Goal: Information Seeking & Learning: Learn about a topic

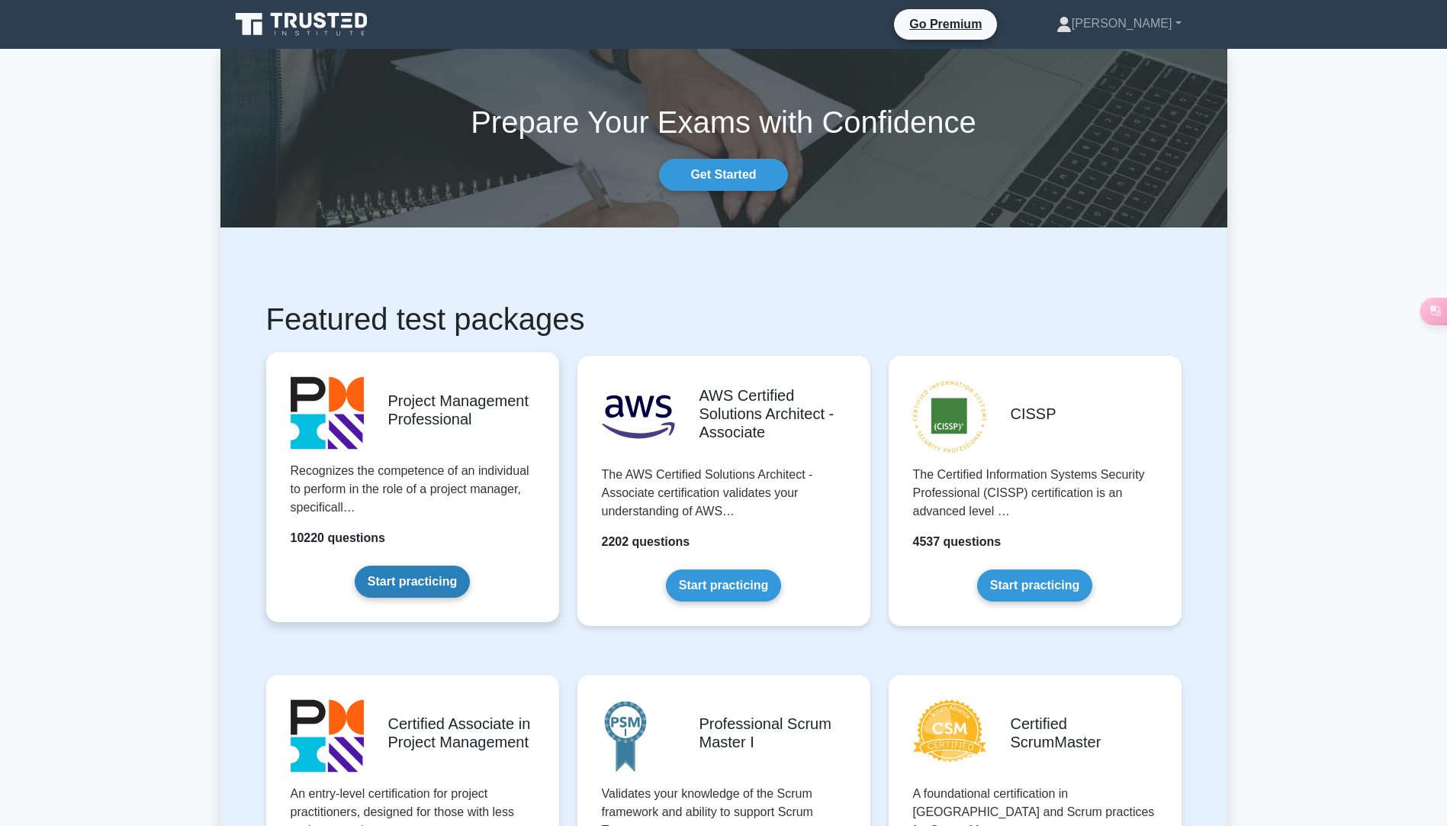
click at [383, 584] on link "Start practicing" at bounding box center [412, 581] width 115 height 32
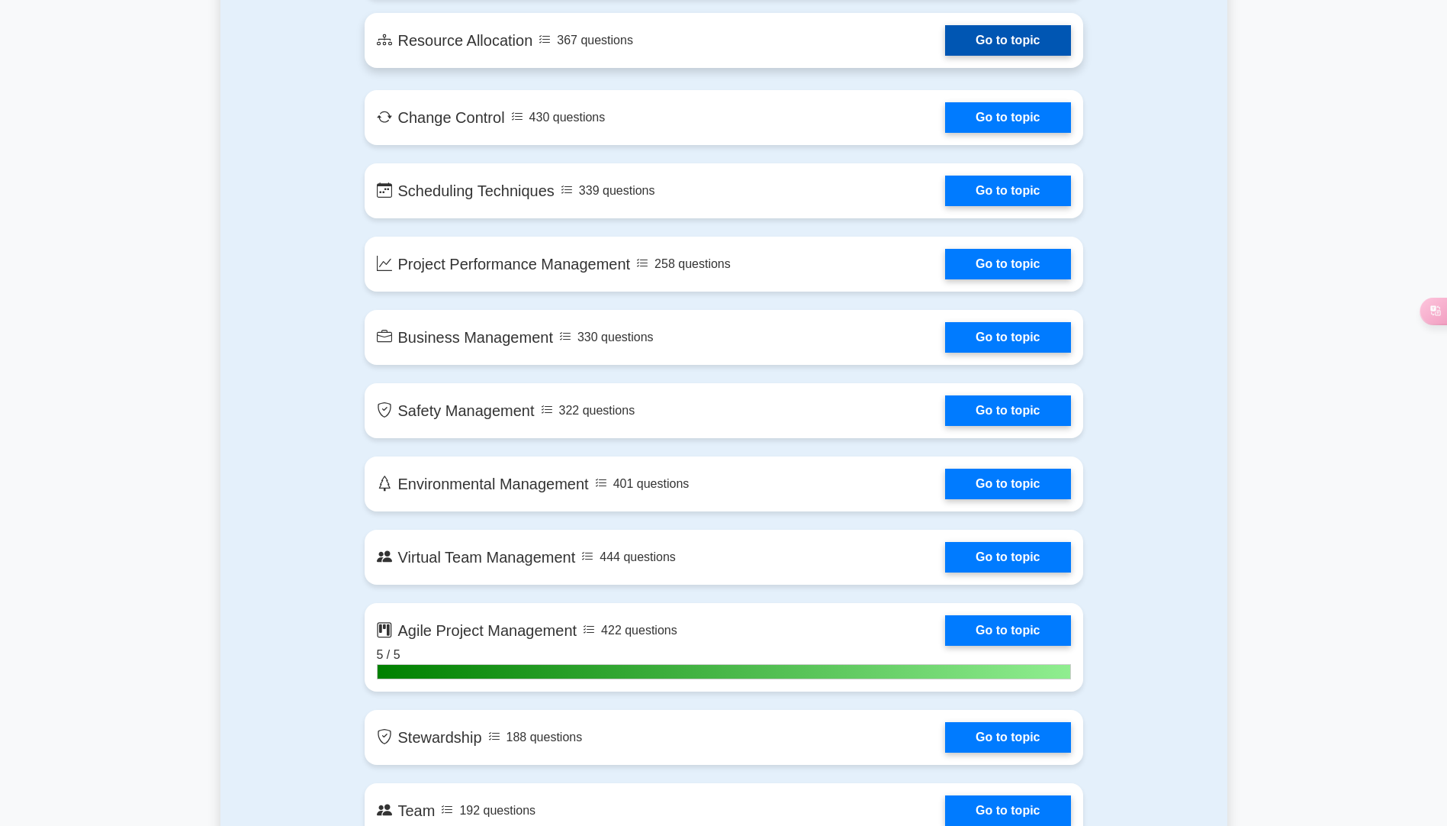
scroll to position [2747, 0]
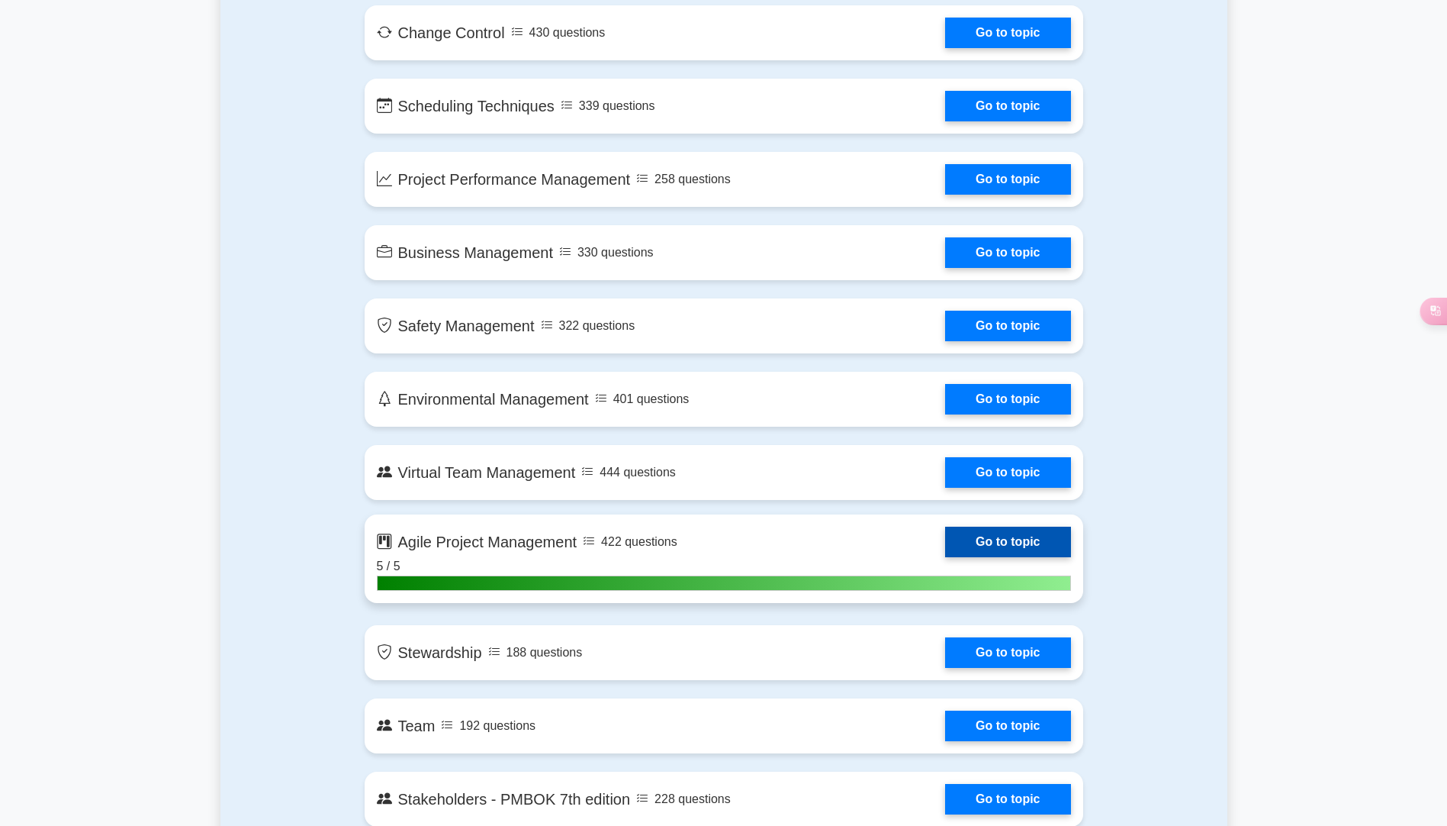
click at [968, 544] on link "Go to topic" at bounding box center [1007, 541] width 125 height 31
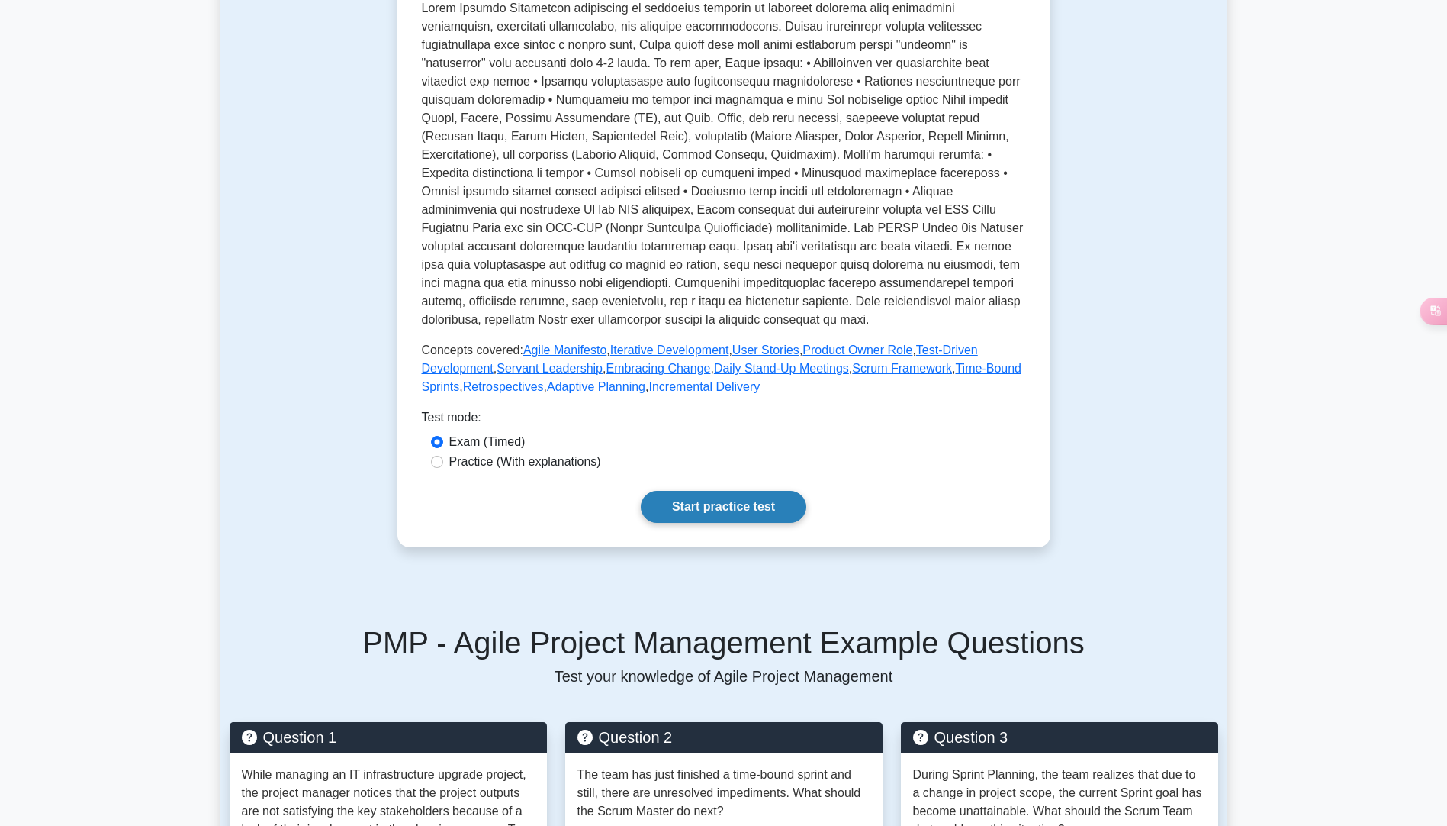
click at [761, 523] on link "Start practice test" at bounding box center [724, 507] width 166 height 32
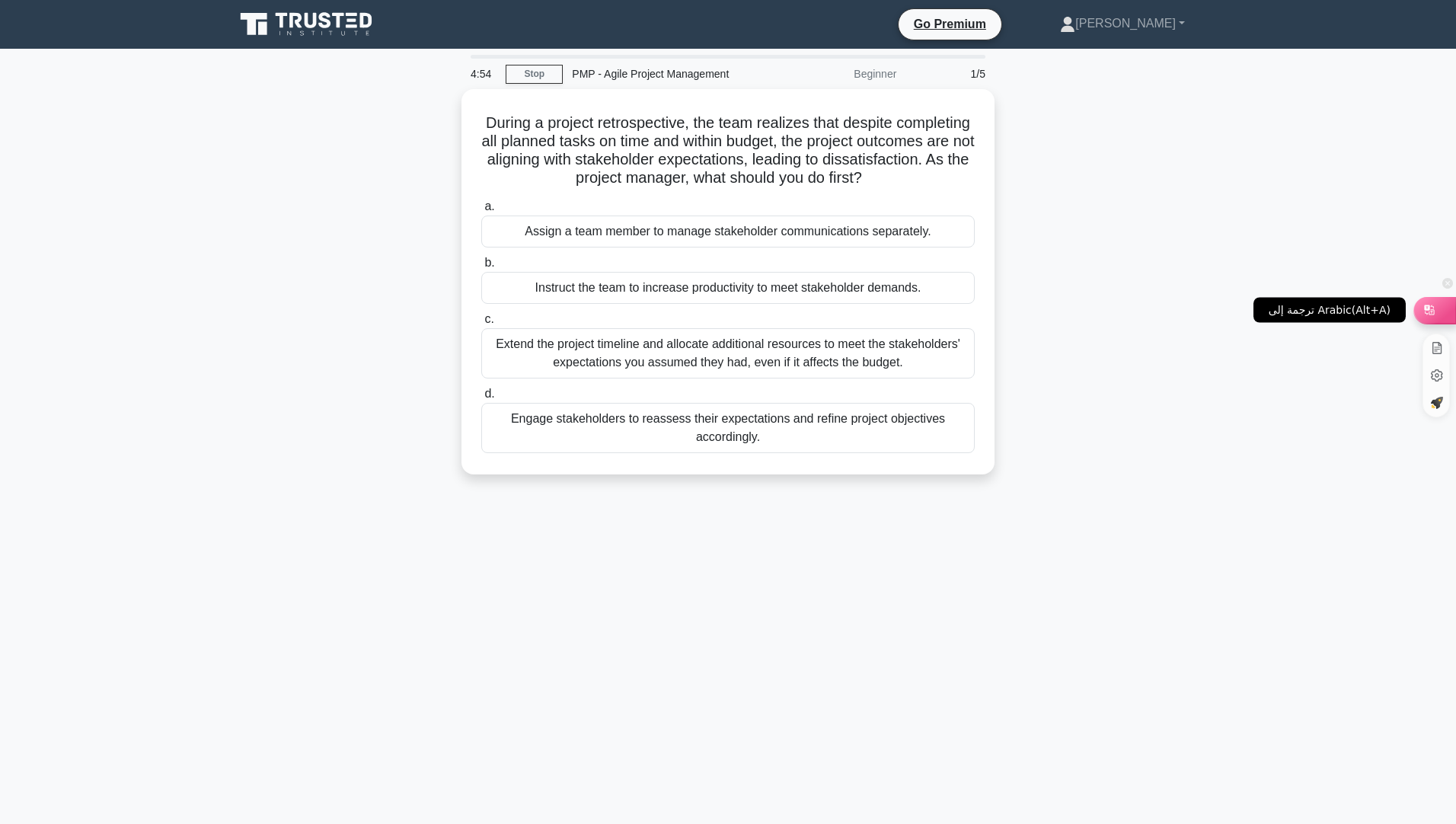
click at [1435, 306] on icon at bounding box center [1429, 309] width 15 height 15
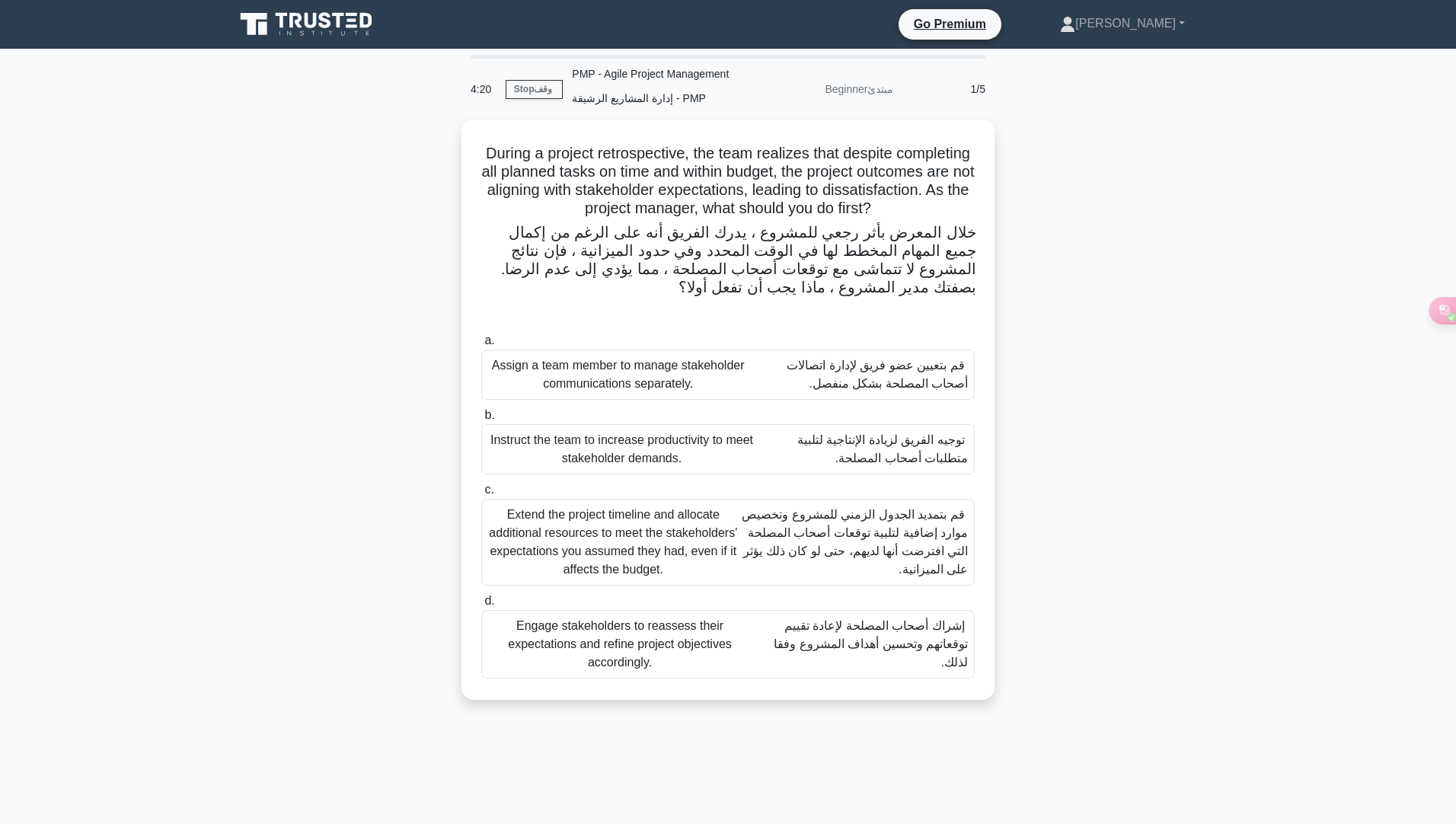
click at [910, 635] on font "إشراك أصحاب المصلحة لإعادة تقييم توقعاتهم وتحسين أهداف المشروع وفقا لذلك." at bounding box center [870, 643] width 195 height 50
click at [481, 606] on input "d. Engage stakeholders to reassess their expectations and refine project object…" at bounding box center [481, 601] width 0 height 10
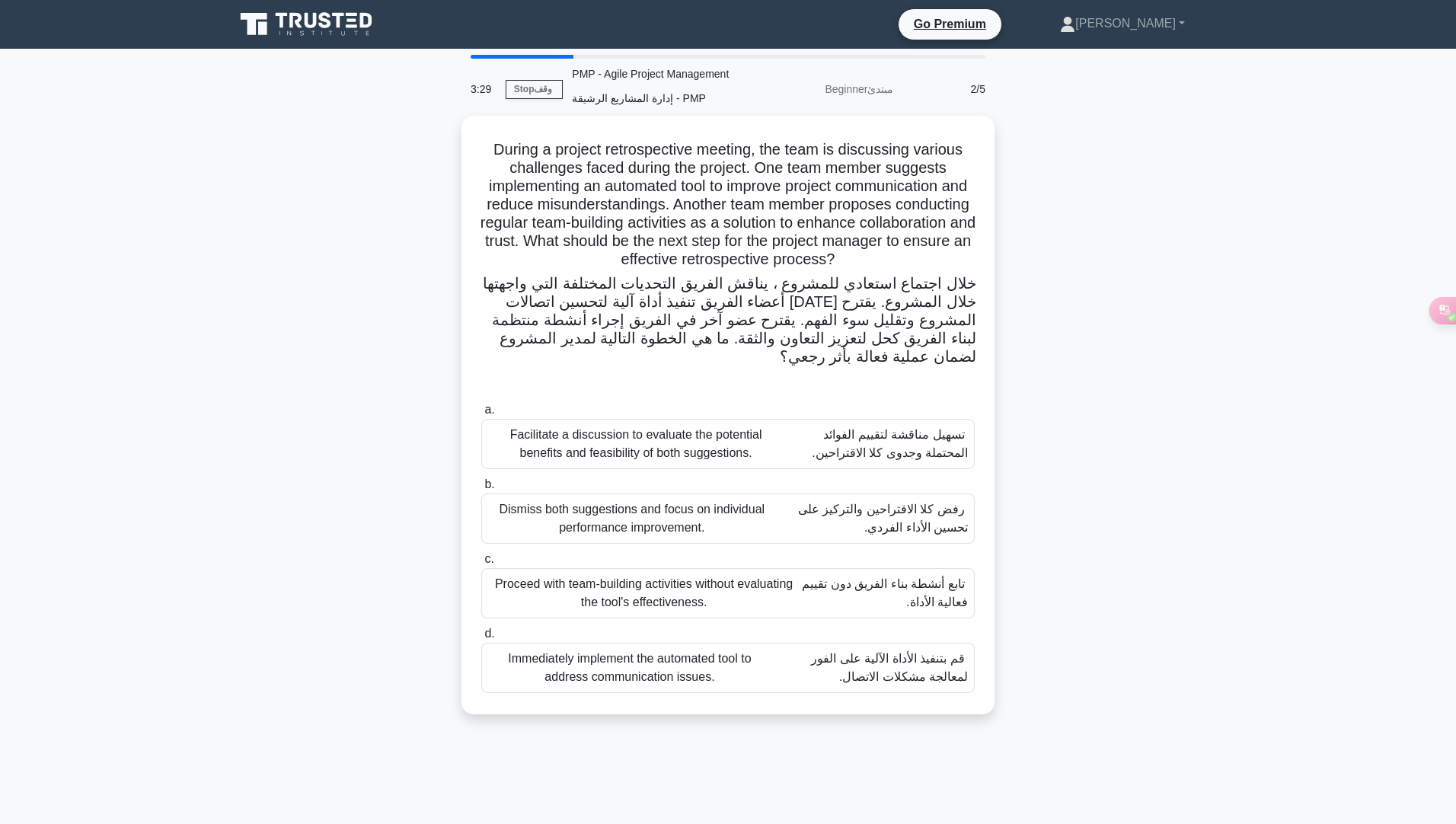
click at [871, 671] on font "قم بتنفيذ الأداة الآلية على الفور لمعالجة مشكلات الاتصال." at bounding box center [889, 666] width 157 height 31
click at [481, 638] on input "d. Immediately implement the automated tool to address communication issues. قم…" at bounding box center [481, 633] width 0 height 10
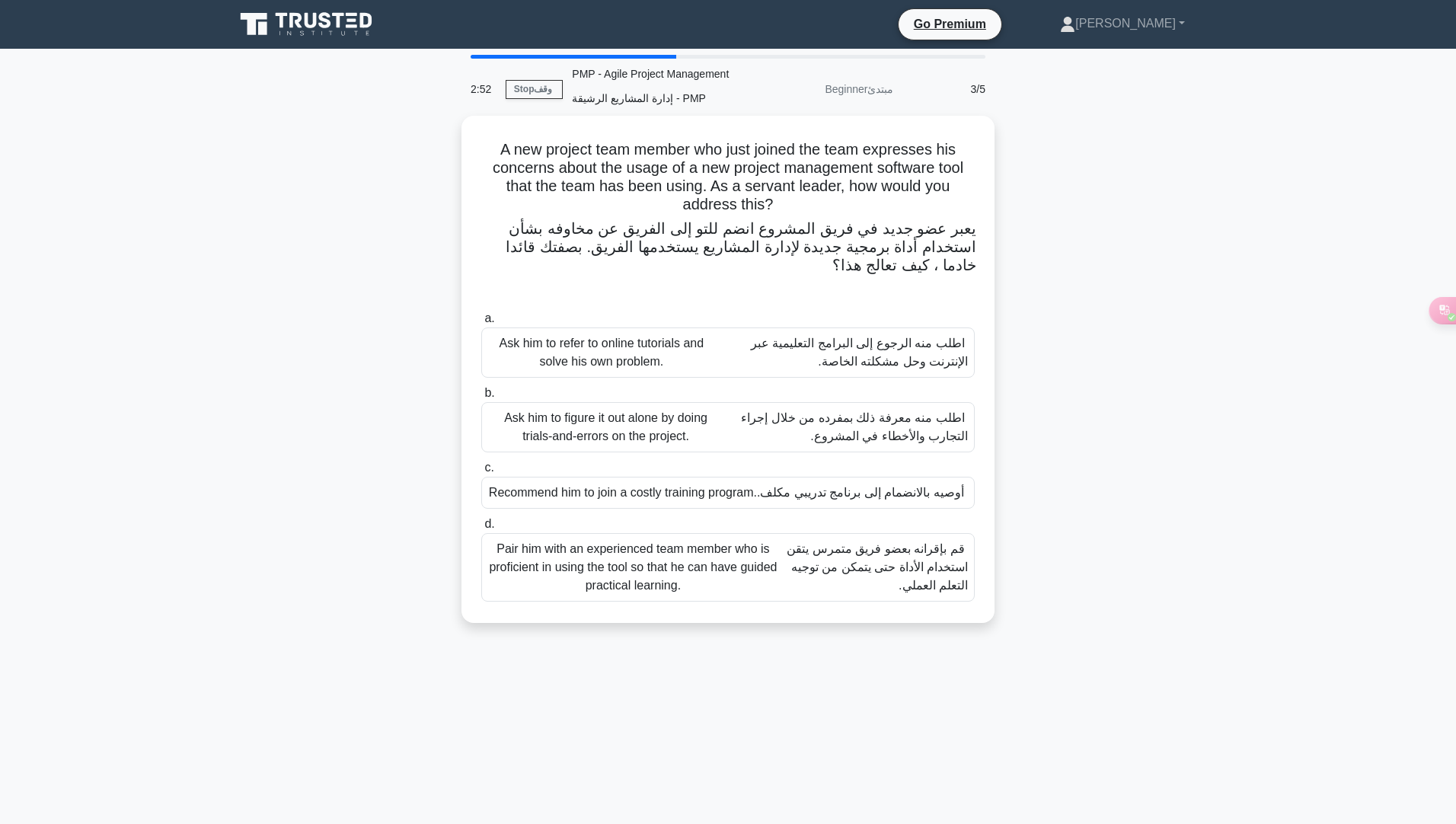
click at [883, 583] on font "قم بإقرانه بعضو فريق متمرس يتقن استخدام الأداة حتى يتمكن من توجيه التعلم العملي." at bounding box center [877, 567] width 182 height 50
click at [481, 529] on input "d. Pair him with an experienced team member who is proficient in using the tool…" at bounding box center [481, 524] width 0 height 10
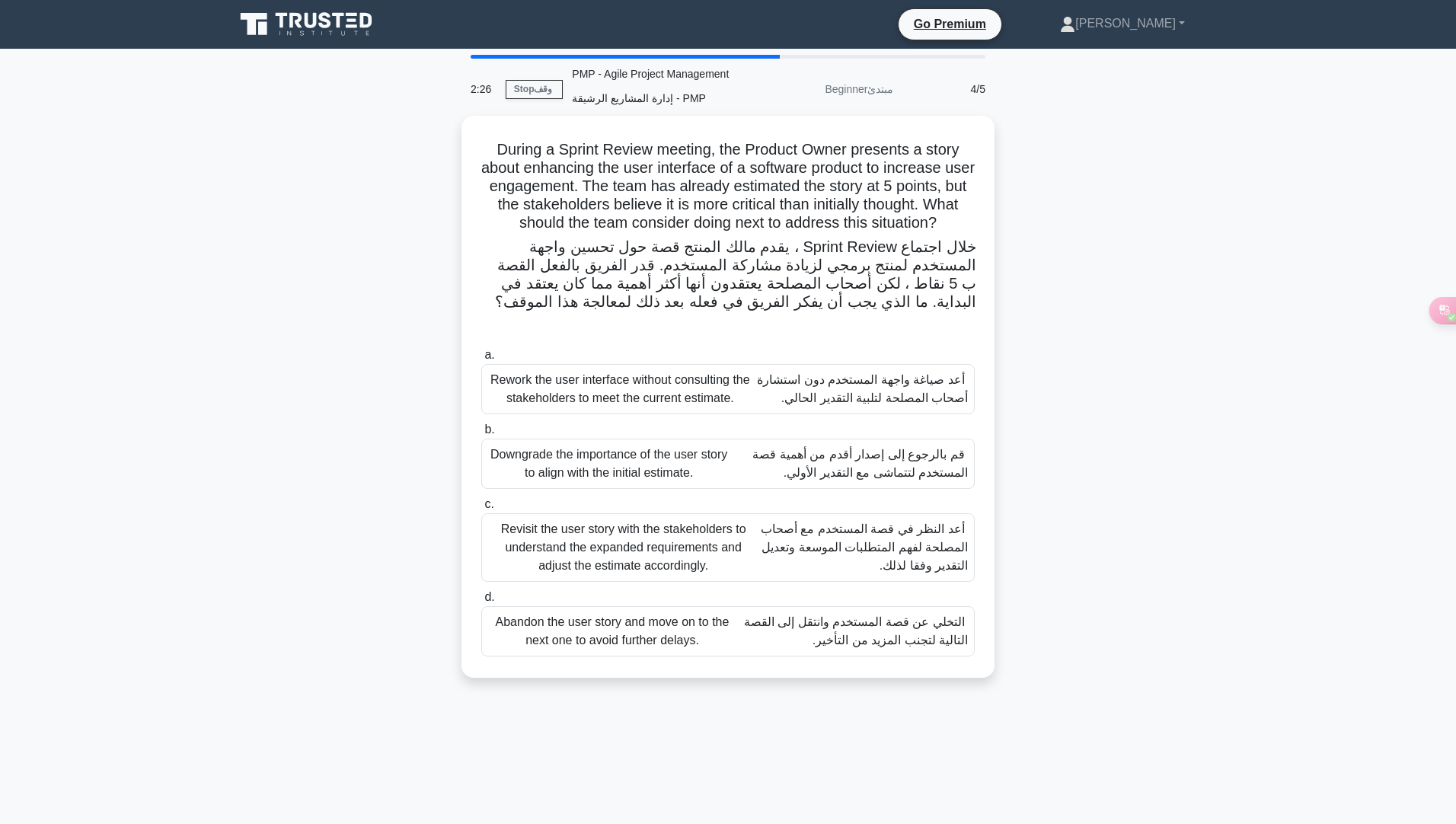
click at [874, 547] on font "أعد النظر في قصة المستخدم مع أصحاب المصلحة لفهم المتطلبات الموسعة وتعديل التقدي…" at bounding box center [864, 547] width 208 height 50
click at [481, 509] on input "c. Revisit the user story with the stakeholders to understand the expanded requ…" at bounding box center [481, 505] width 0 height 10
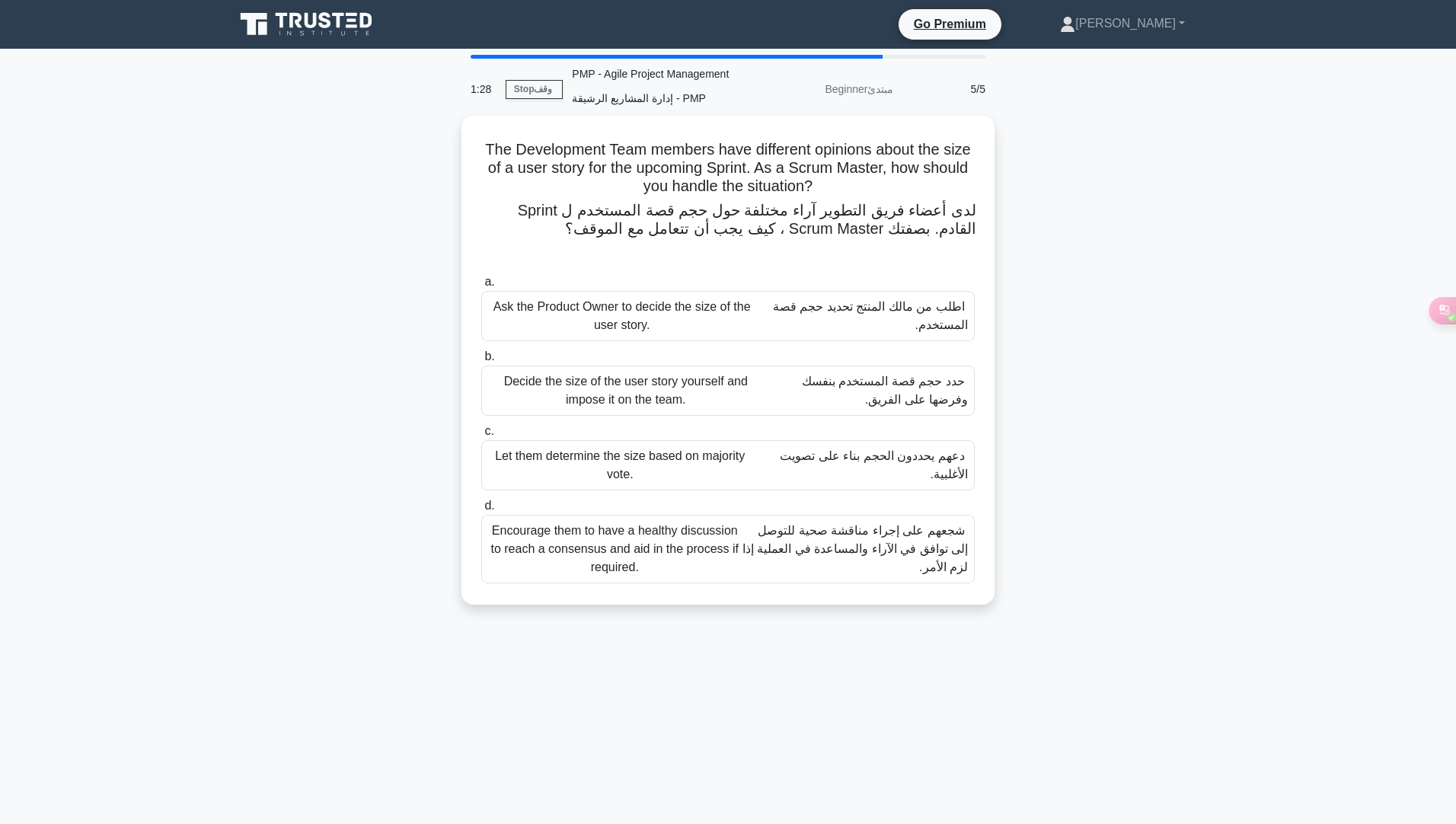
click at [891, 545] on font "شجعهم على إجراء مناقشة صحية للتوصل إلى توافق في الآراء والمساعدة في العملية إذا…" at bounding box center [855, 549] width 226 height 50
click at [481, 511] on input "d. Encourage them to have a healthy discussion to reach a consensus and aid in …" at bounding box center [481, 506] width 0 height 10
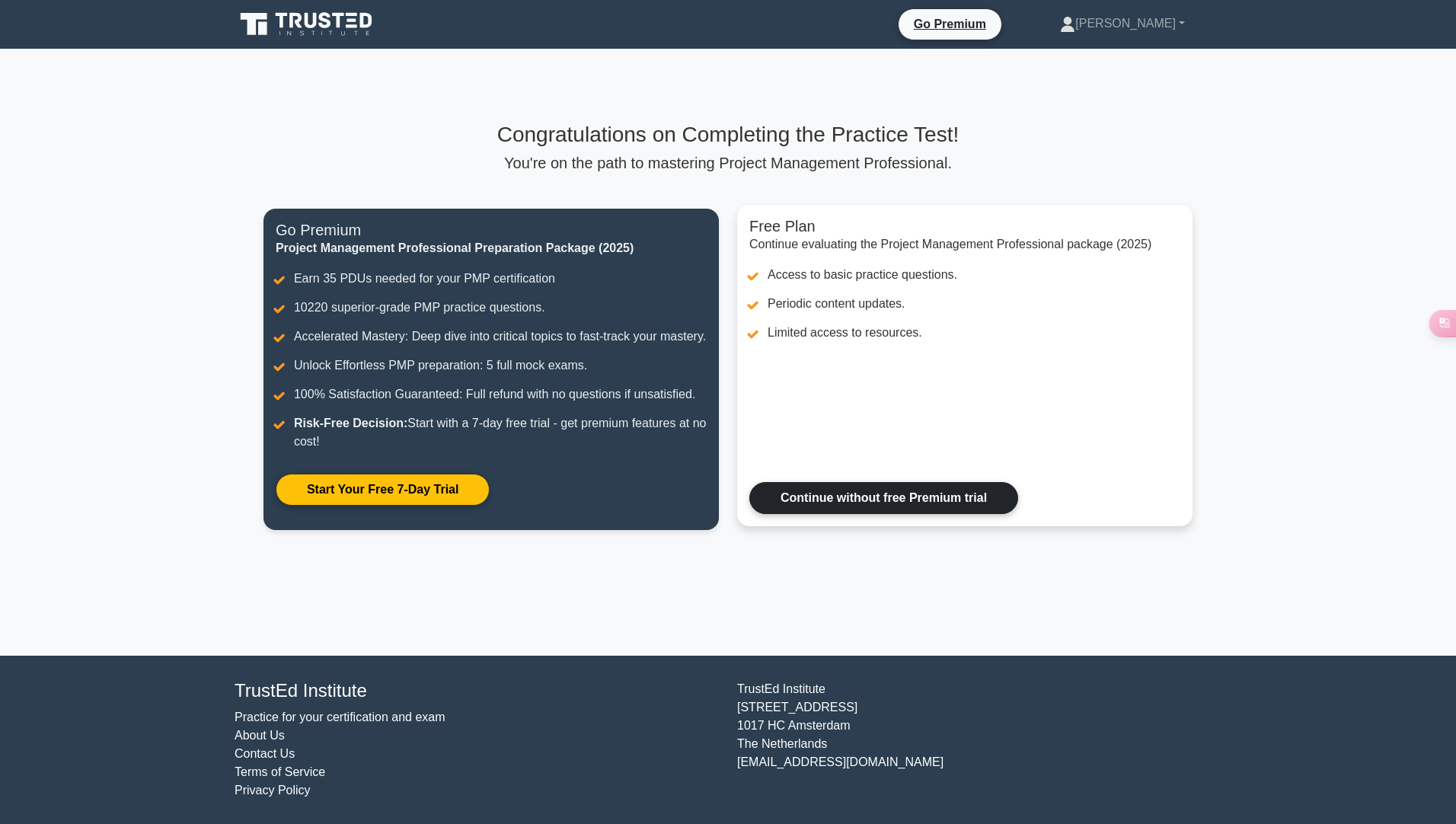
click at [825, 513] on link "Continue without free Premium trial" at bounding box center [883, 498] width 268 height 32
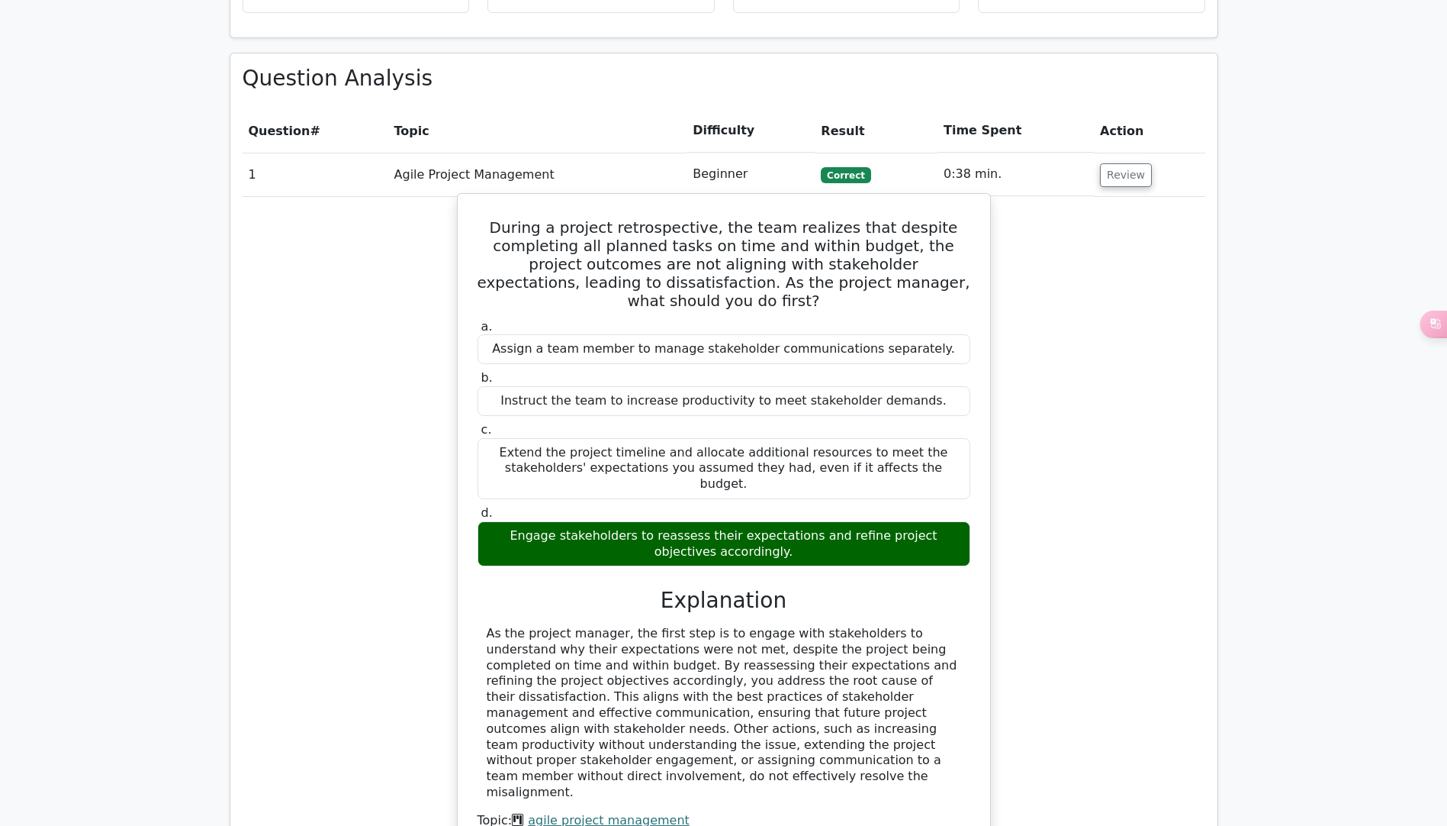
scroll to position [1068, 0]
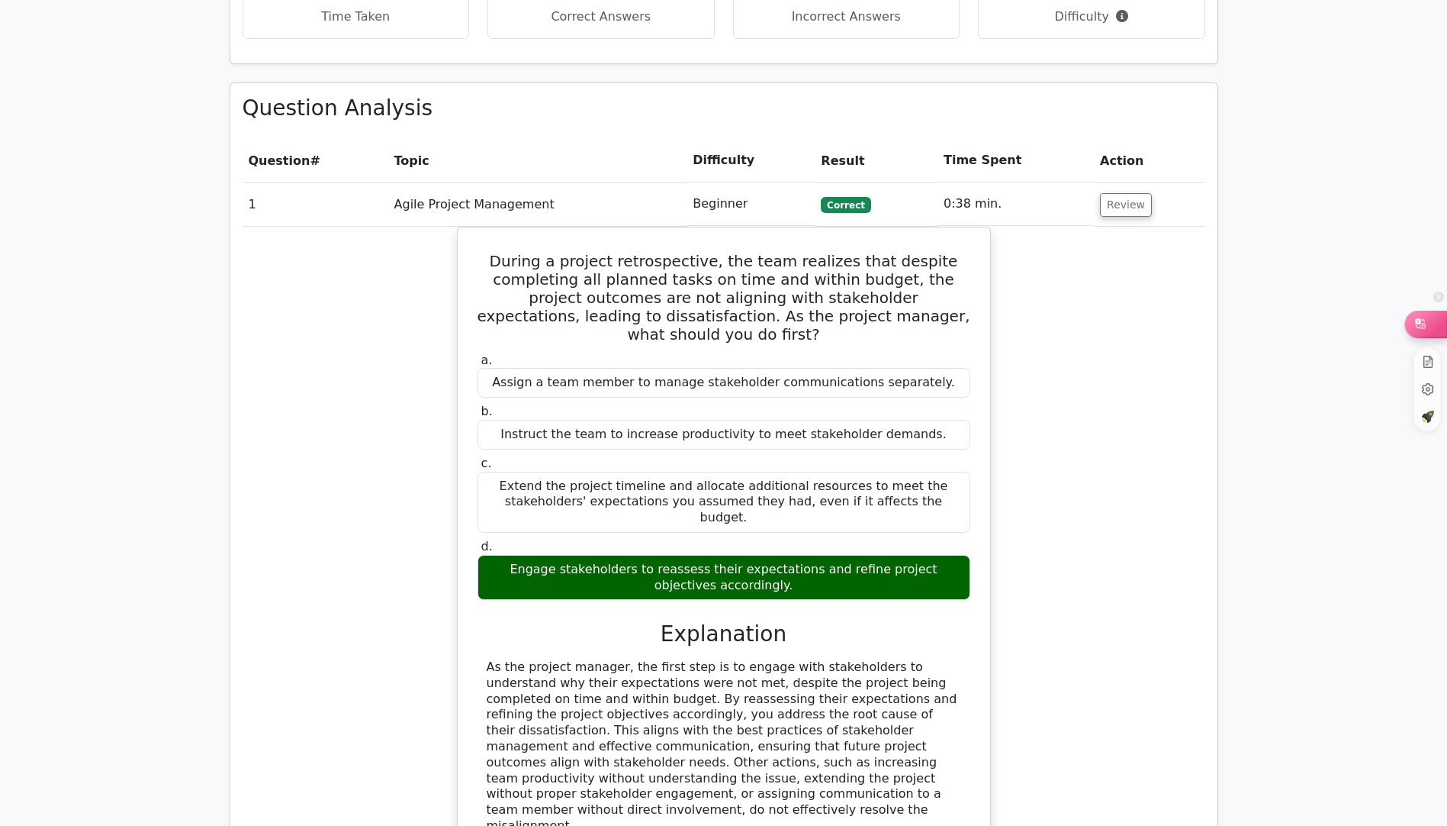
click at [1441, 324] on div at bounding box center [1425, 324] width 41 height 26
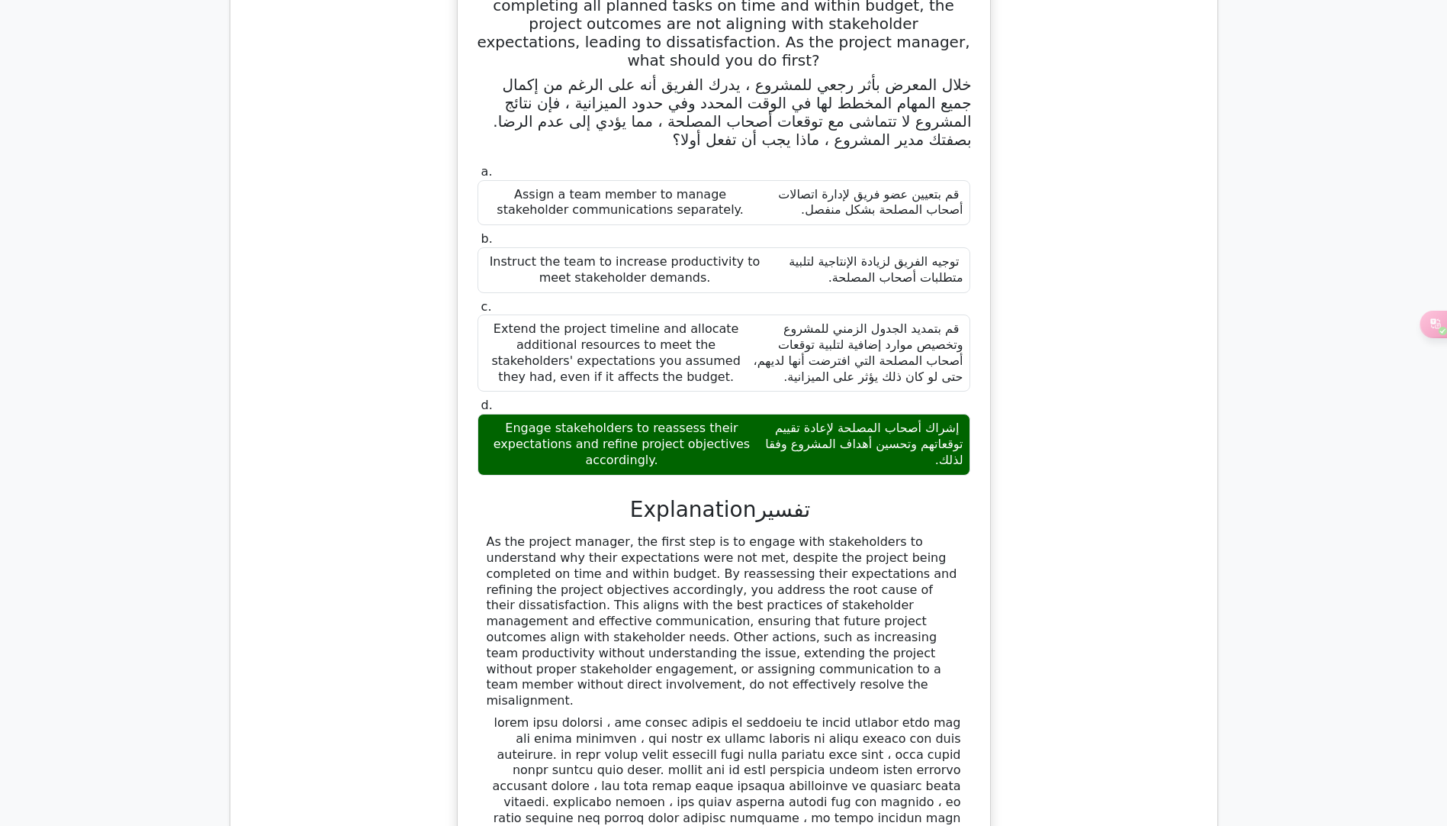
scroll to position [2071, 0]
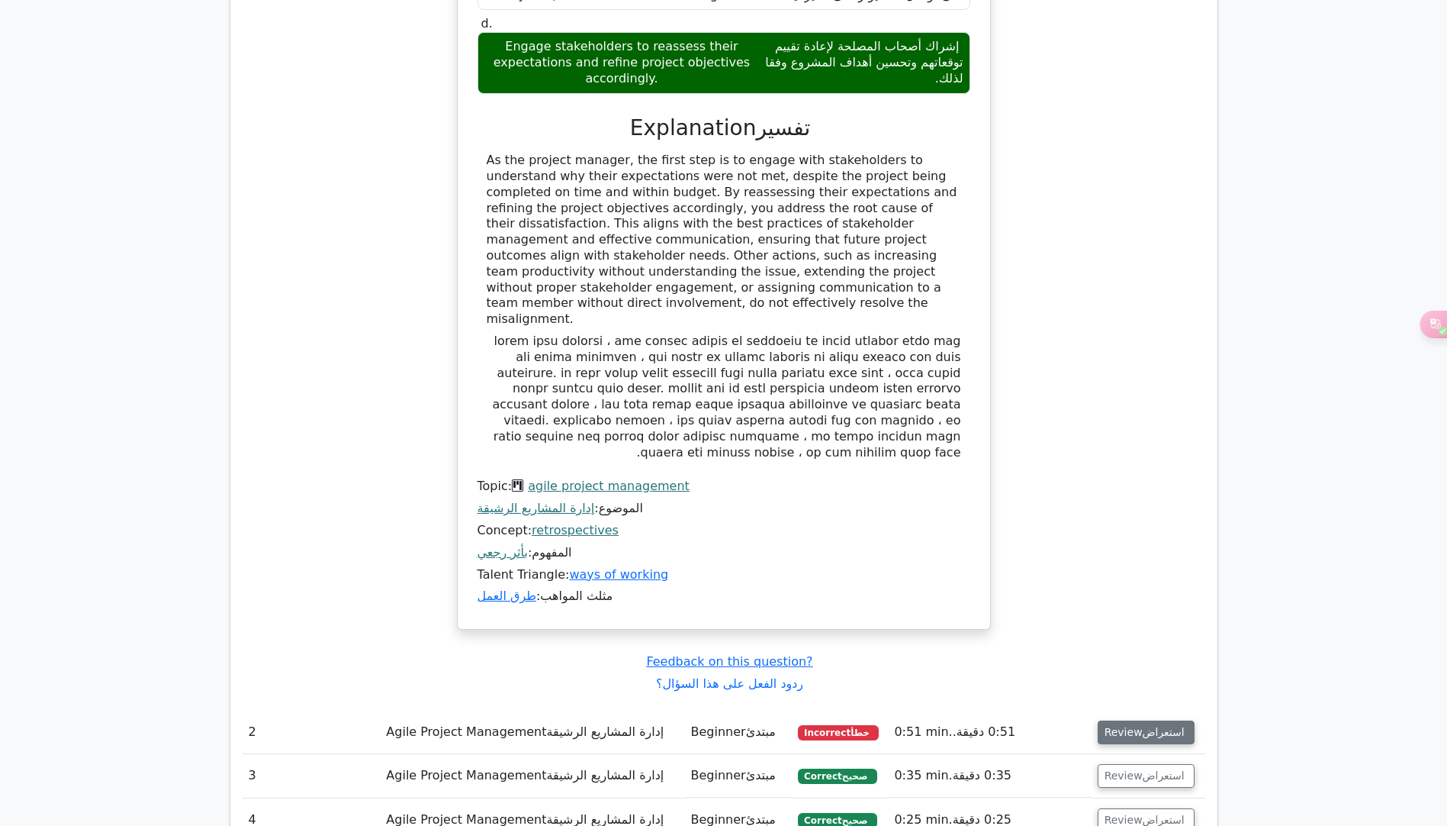
click at [1098, 720] on button "Review استعراض" at bounding box center [1147, 732] width 98 height 24
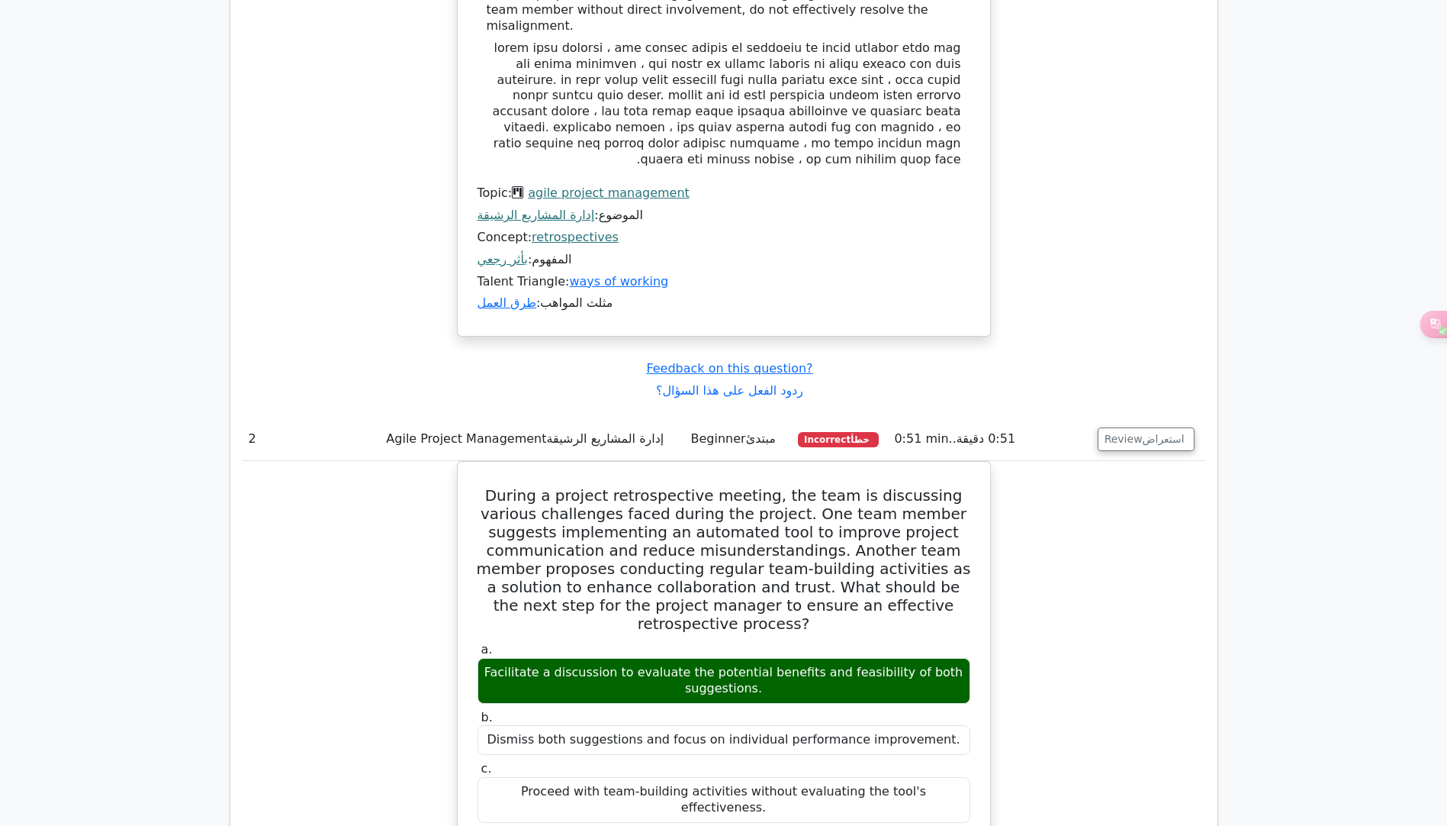
scroll to position [2376, 0]
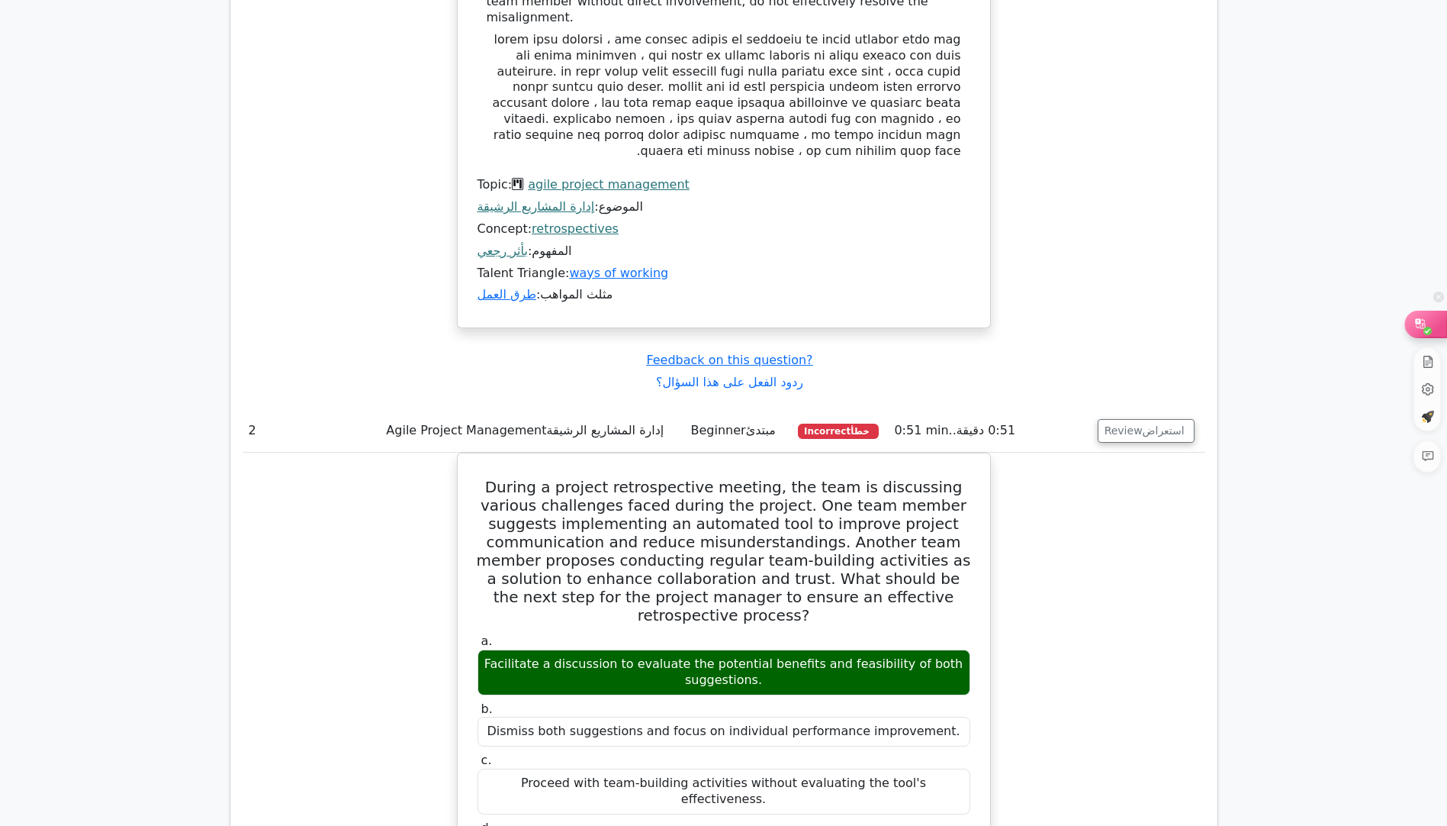
click at [1423, 327] on icon at bounding box center [1420, 323] width 10 height 10
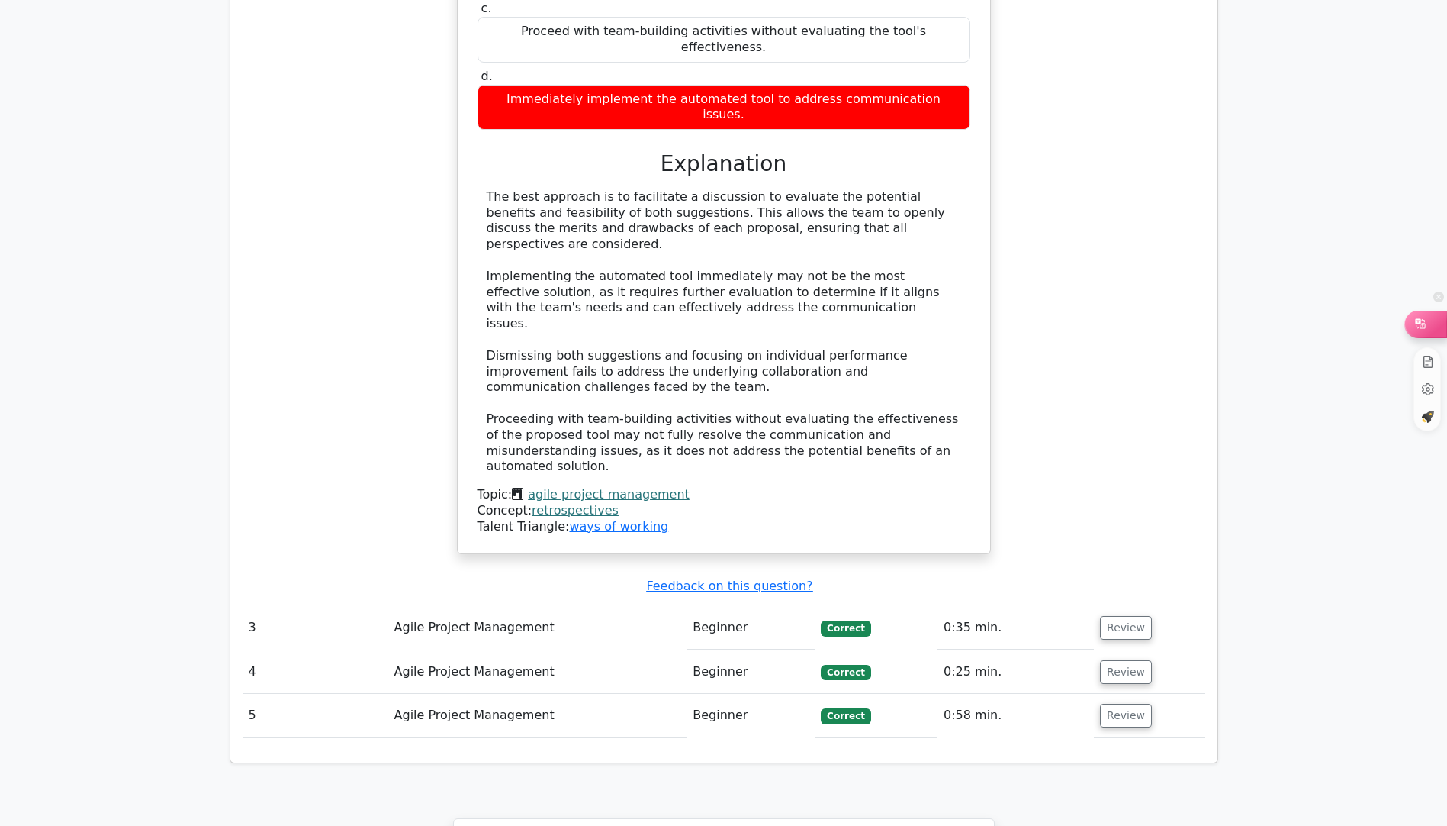
scroll to position [1772, 0]
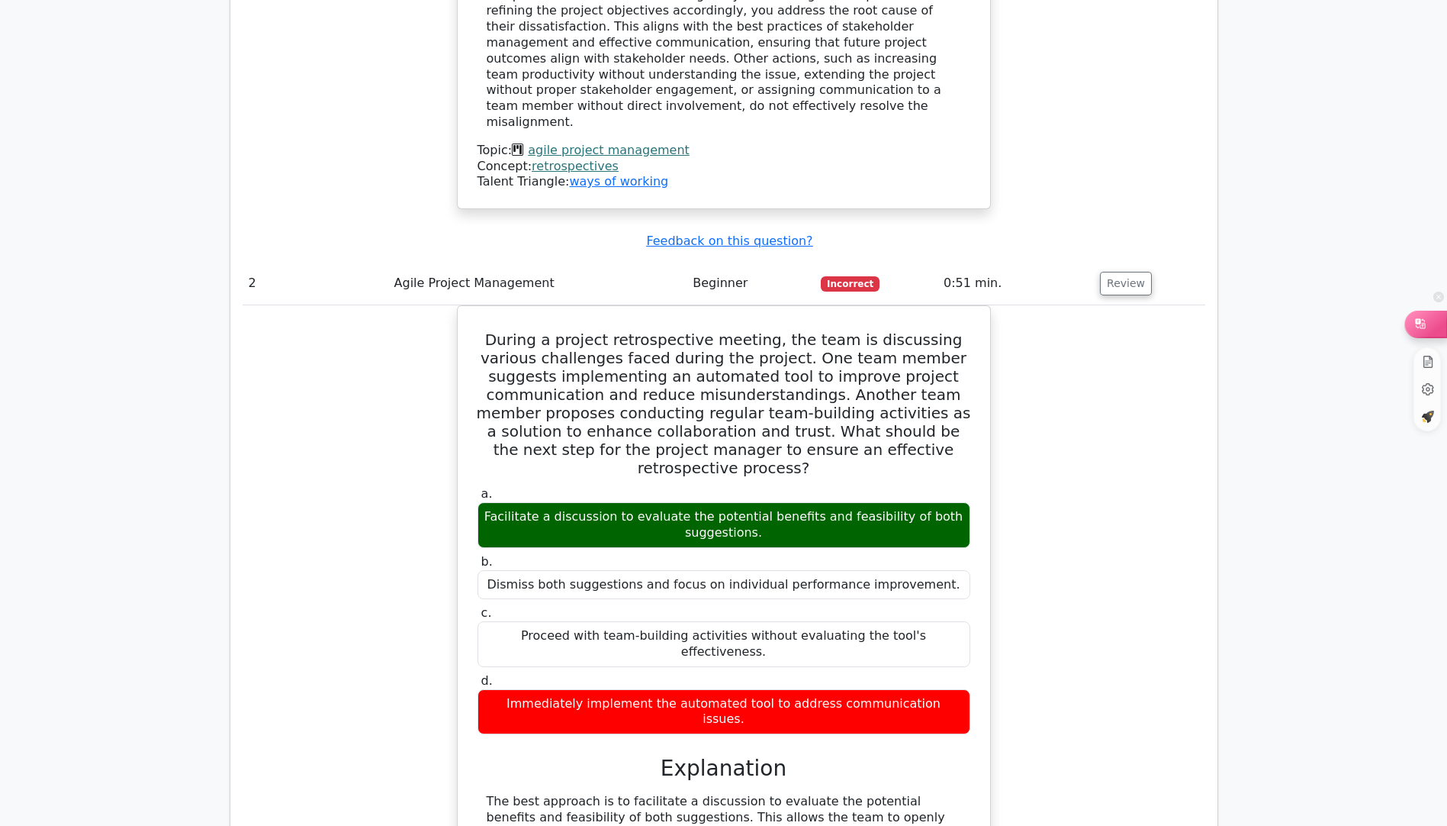
click at [1432, 317] on div at bounding box center [1425, 324] width 41 height 26
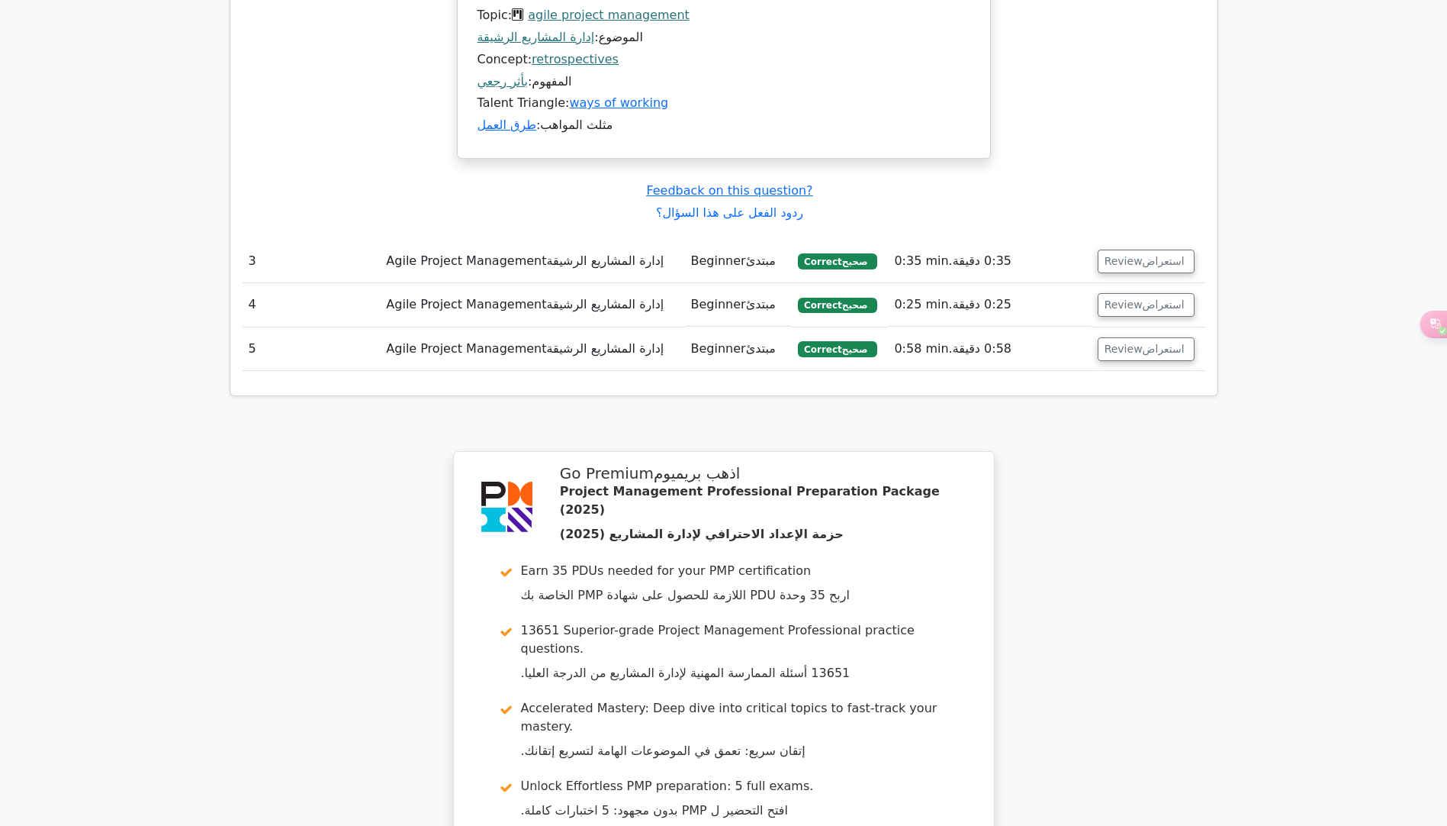
scroll to position [4256, 0]
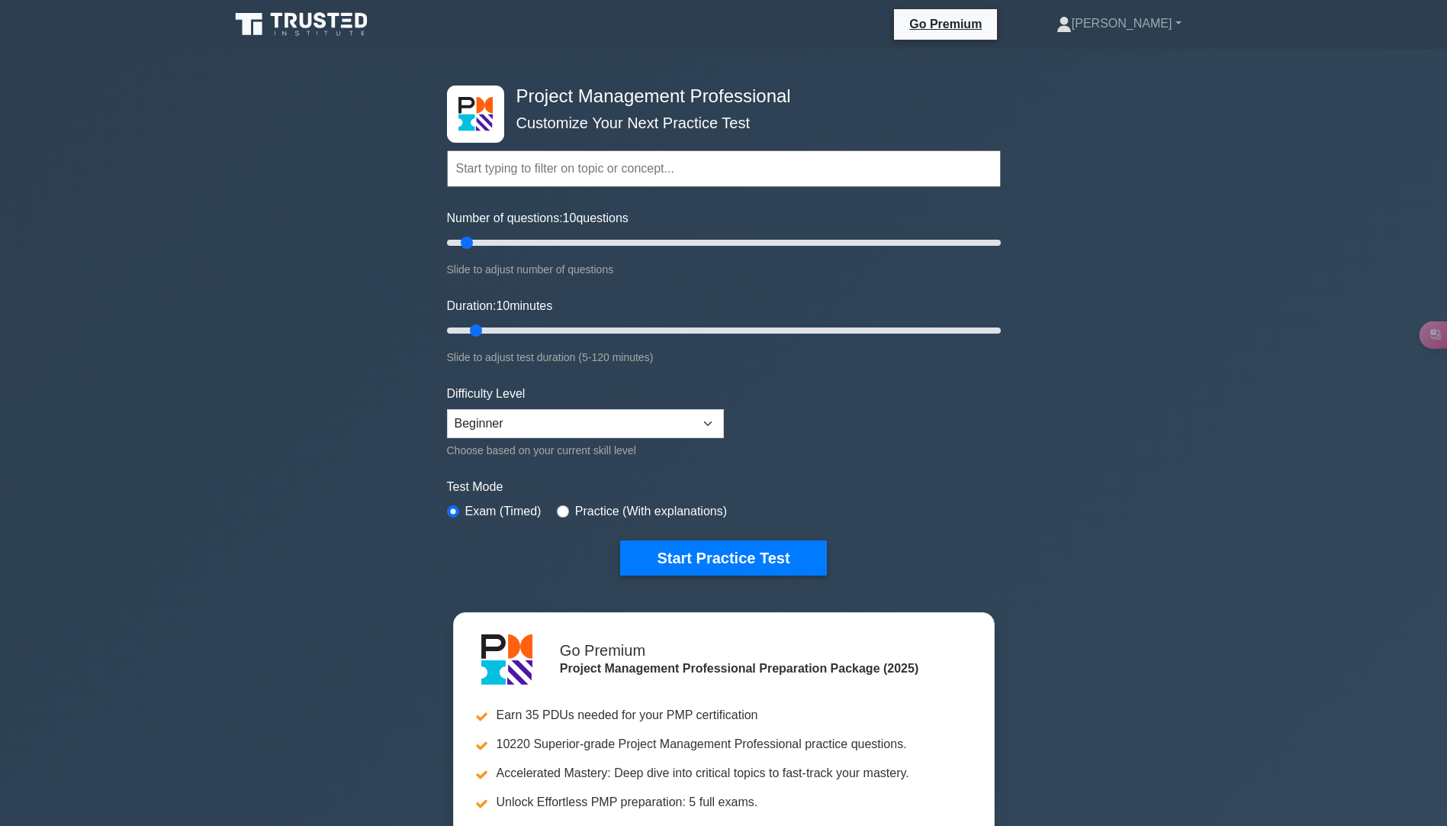
select select "intermediate"
click at [447, 409] on select "Beginner Intermediate Expert" at bounding box center [585, 423] width 277 height 29
click at [707, 420] on select "Beginner Intermediate Expert" at bounding box center [585, 423] width 277 height 29
click at [447, 409] on select "Beginner Intermediate Expert" at bounding box center [585, 423] width 277 height 29
click at [724, 536] on form "Topics Scope Management Time Management Cost Management Quality Management Risk…" at bounding box center [724, 340] width 554 height 472
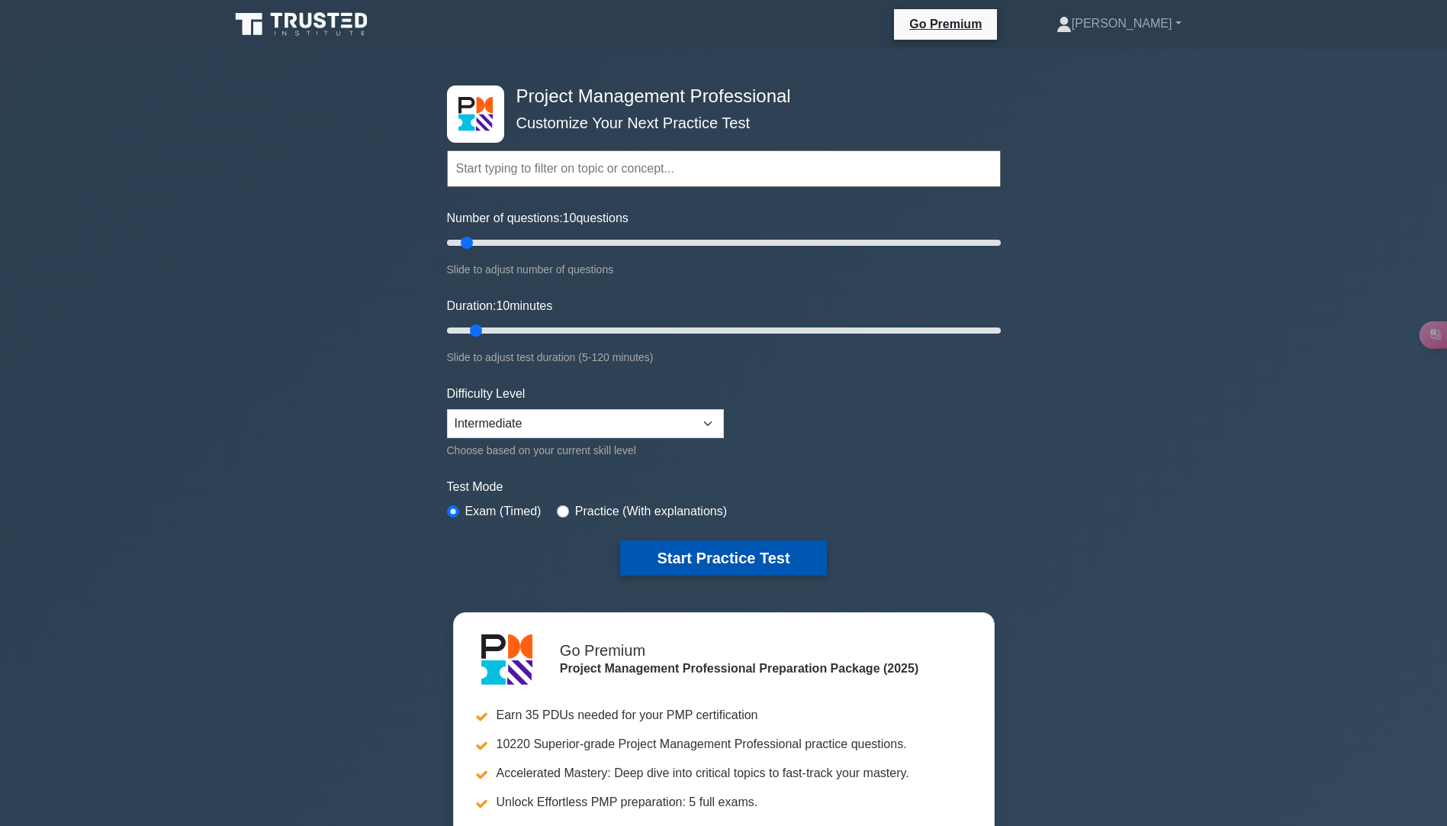
click at [726, 541] on button "Start Practice Test" at bounding box center [723, 557] width 206 height 35
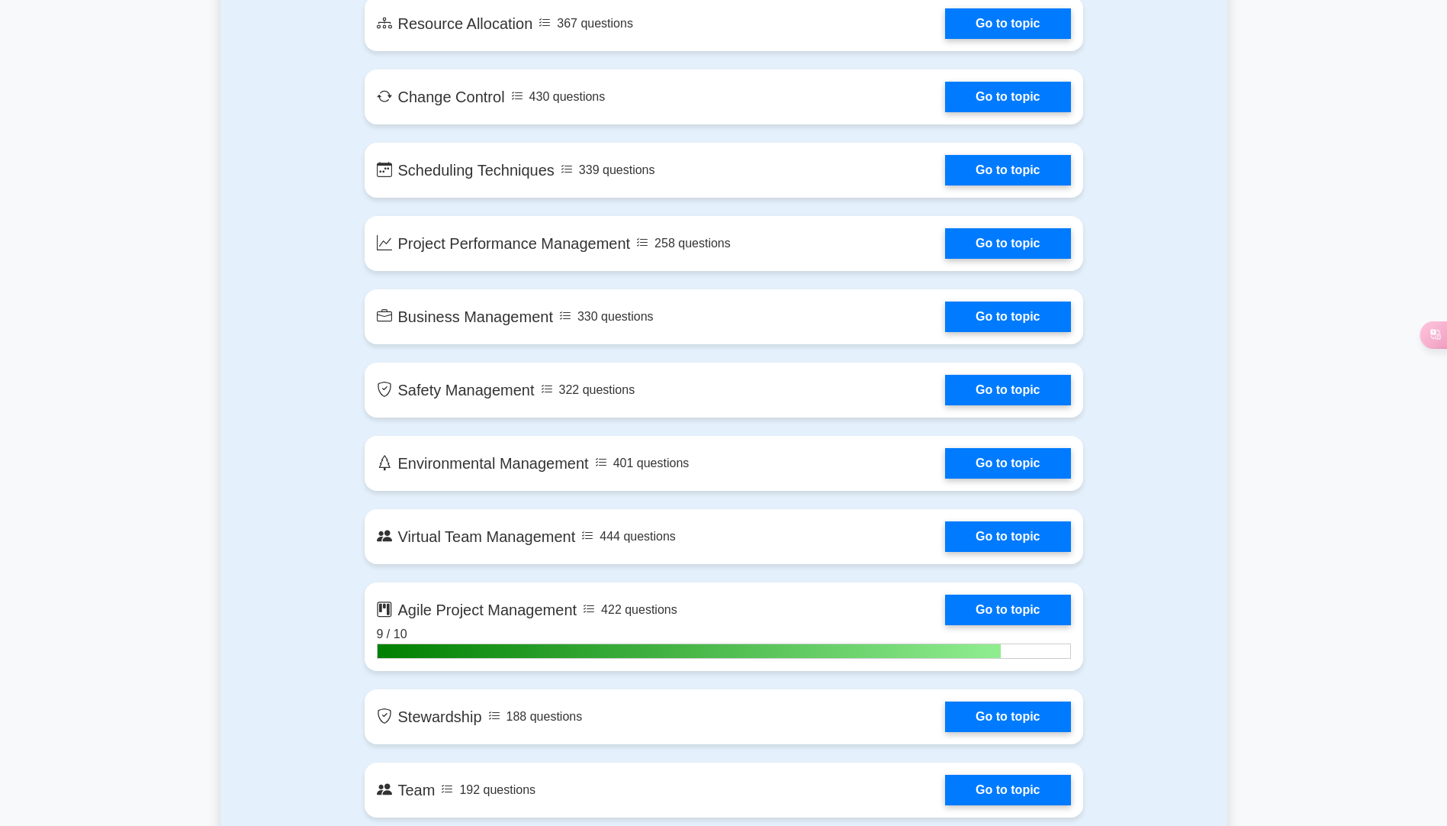
scroll to position [2747, 0]
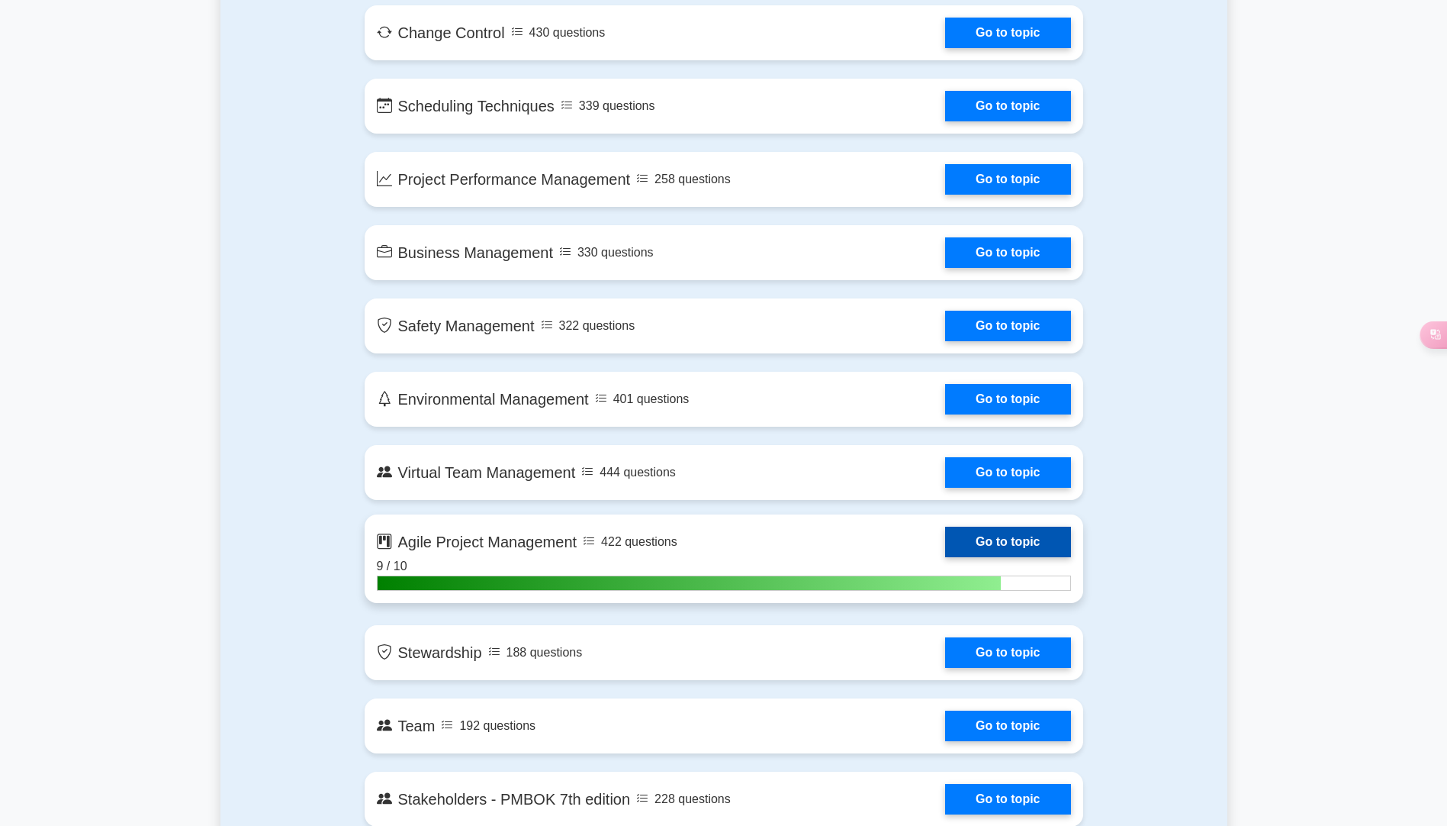
click at [1013, 546] on link "Go to topic" at bounding box center [1007, 541] width 125 height 31
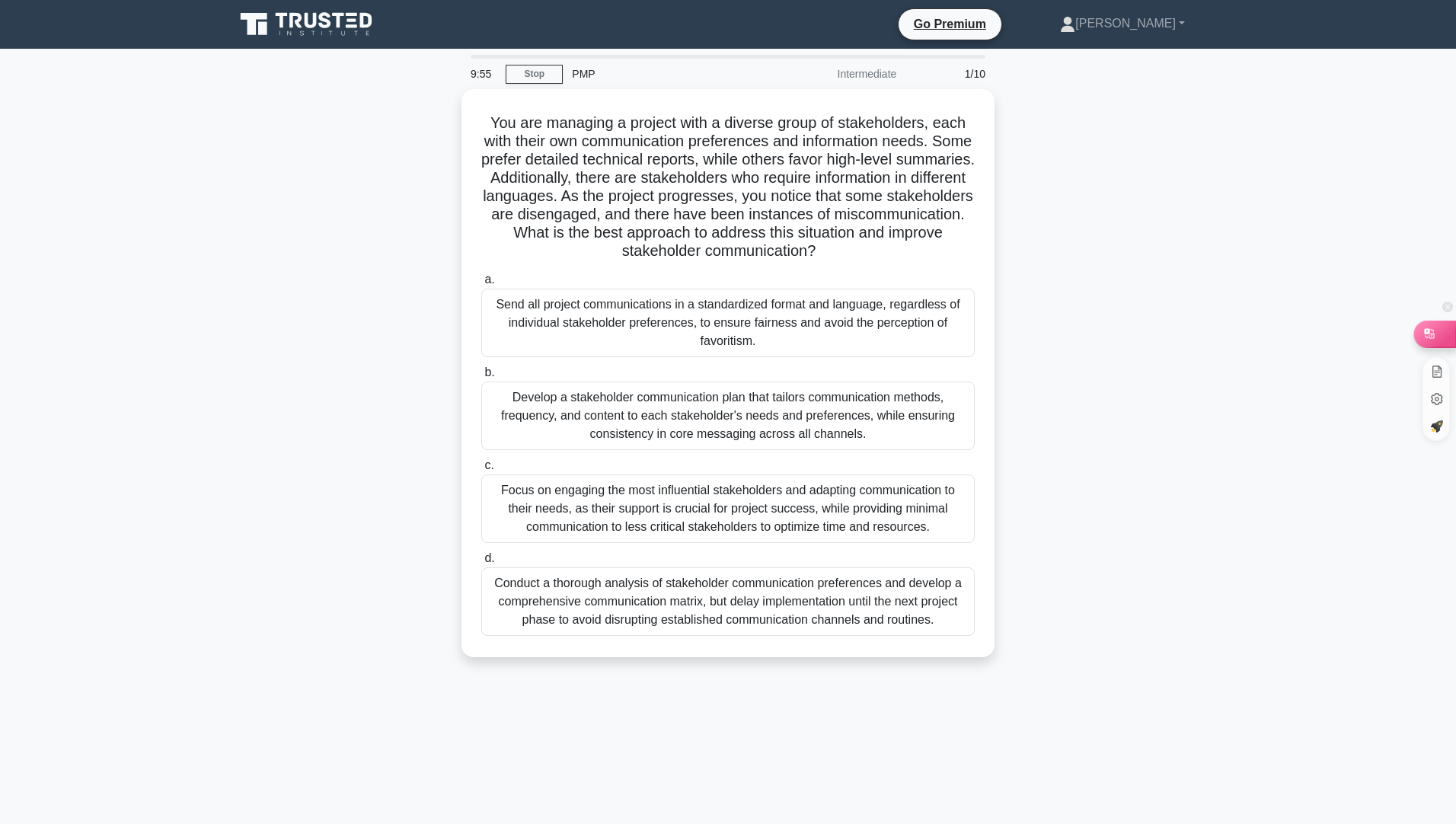
click at [1438, 335] on div at bounding box center [1434, 333] width 41 height 26
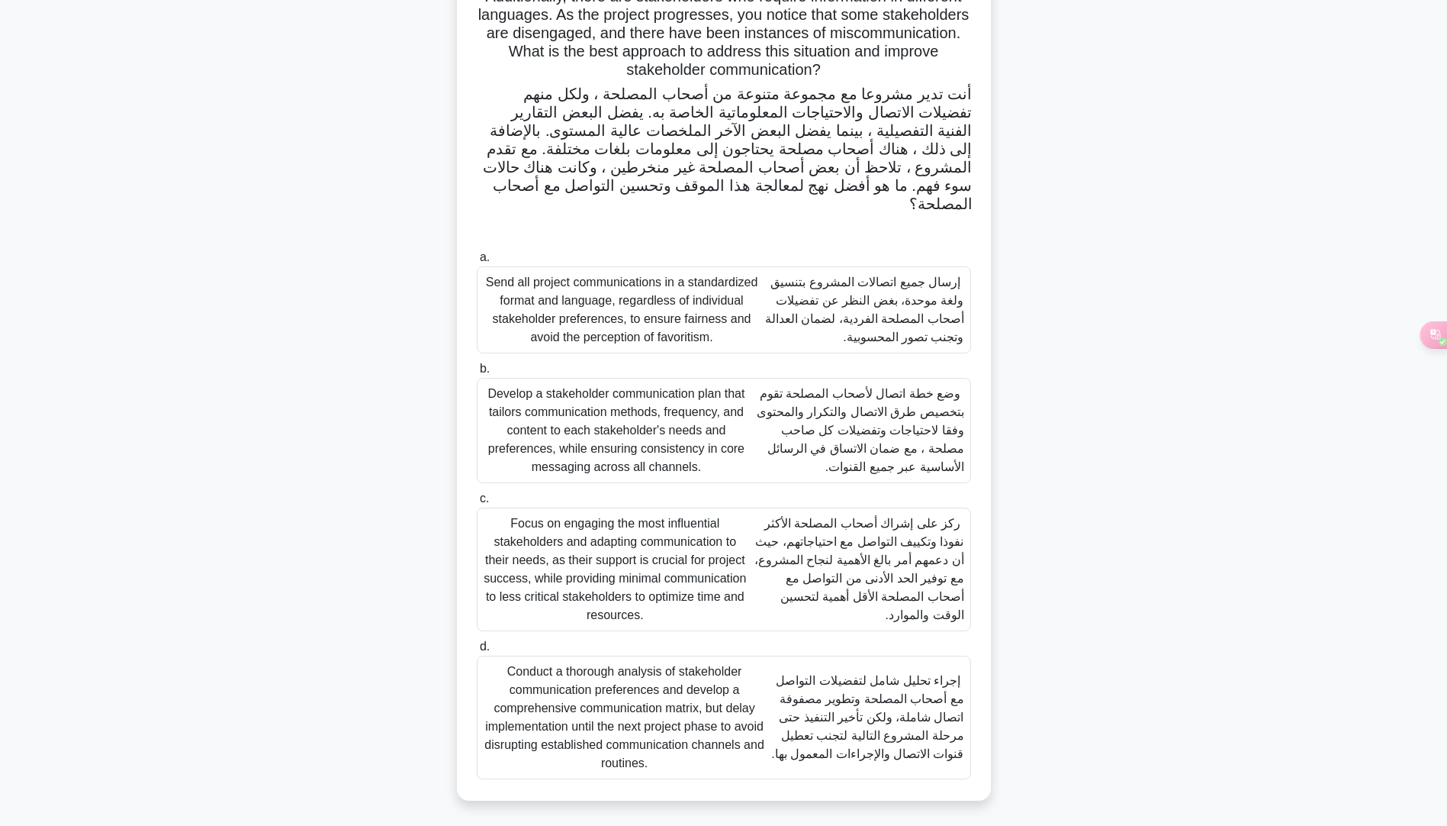
scroll to position [182, 0]
click at [842, 438] on font "وضع خطة اتصال لأصحاب المصلحة تقوم بتخصيص طرق الاتصال والتكرار والمحتوى وفقا لاح…" at bounding box center [861, 427] width 208 height 86
click at [477, 371] on input "b. Develop a stakeholder communication plan that tailors communication methods,…" at bounding box center [477, 366] width 0 height 10
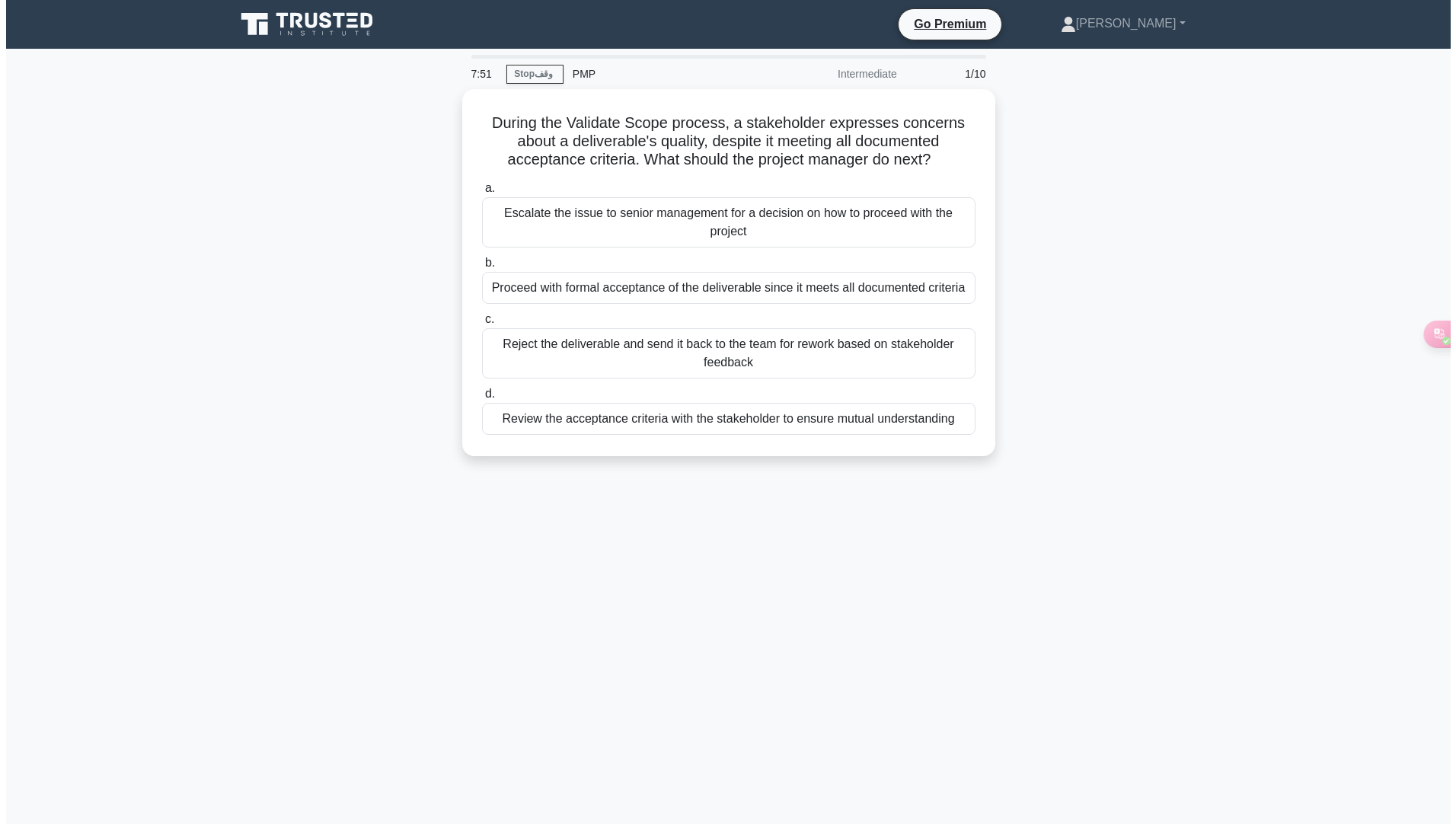
scroll to position [0, 0]
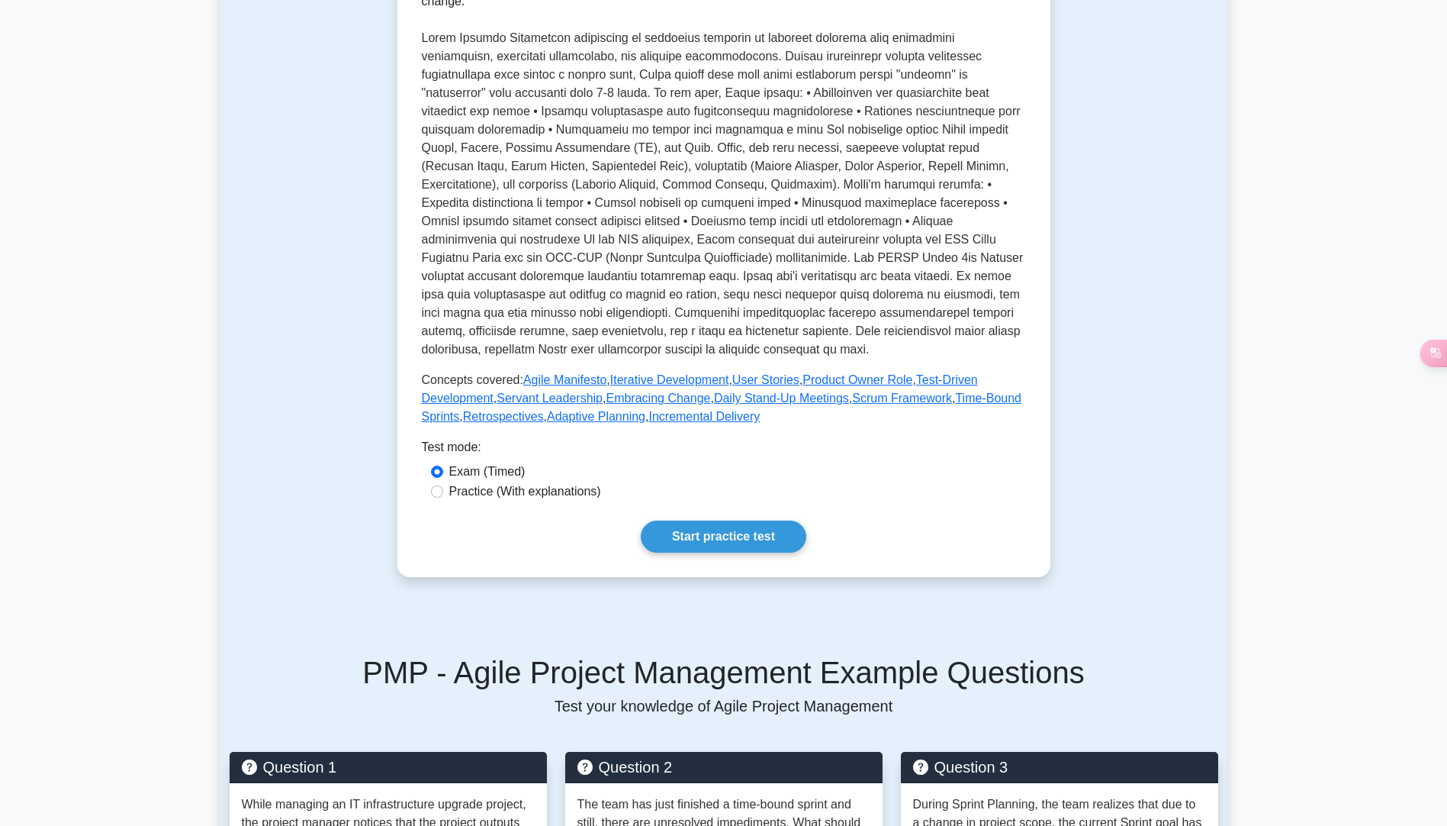
scroll to position [382, 0]
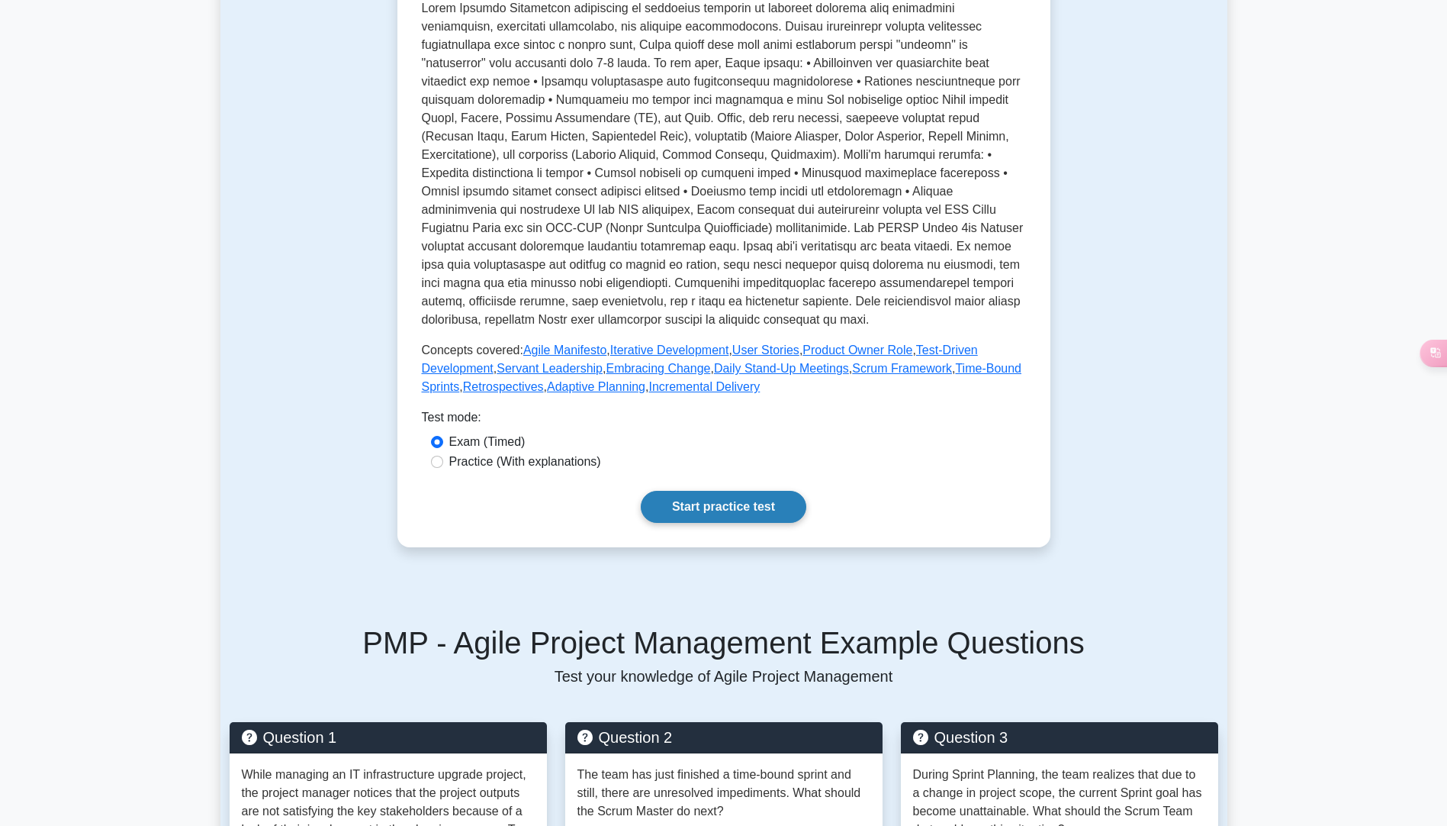
click at [702, 523] on link "Start practice test" at bounding box center [724, 507] width 166 height 32
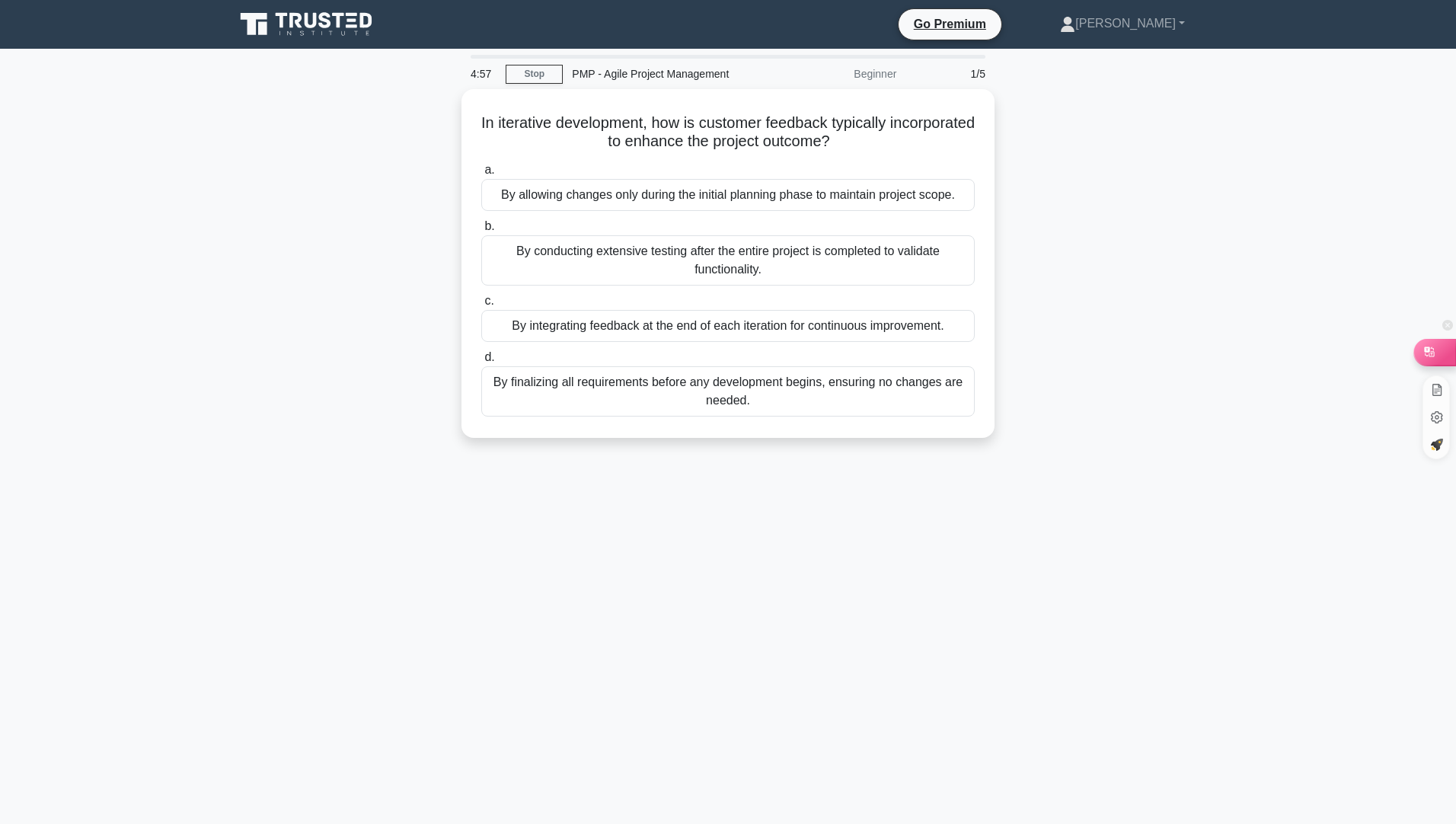
click at [1432, 356] on icon at bounding box center [1429, 351] width 10 height 10
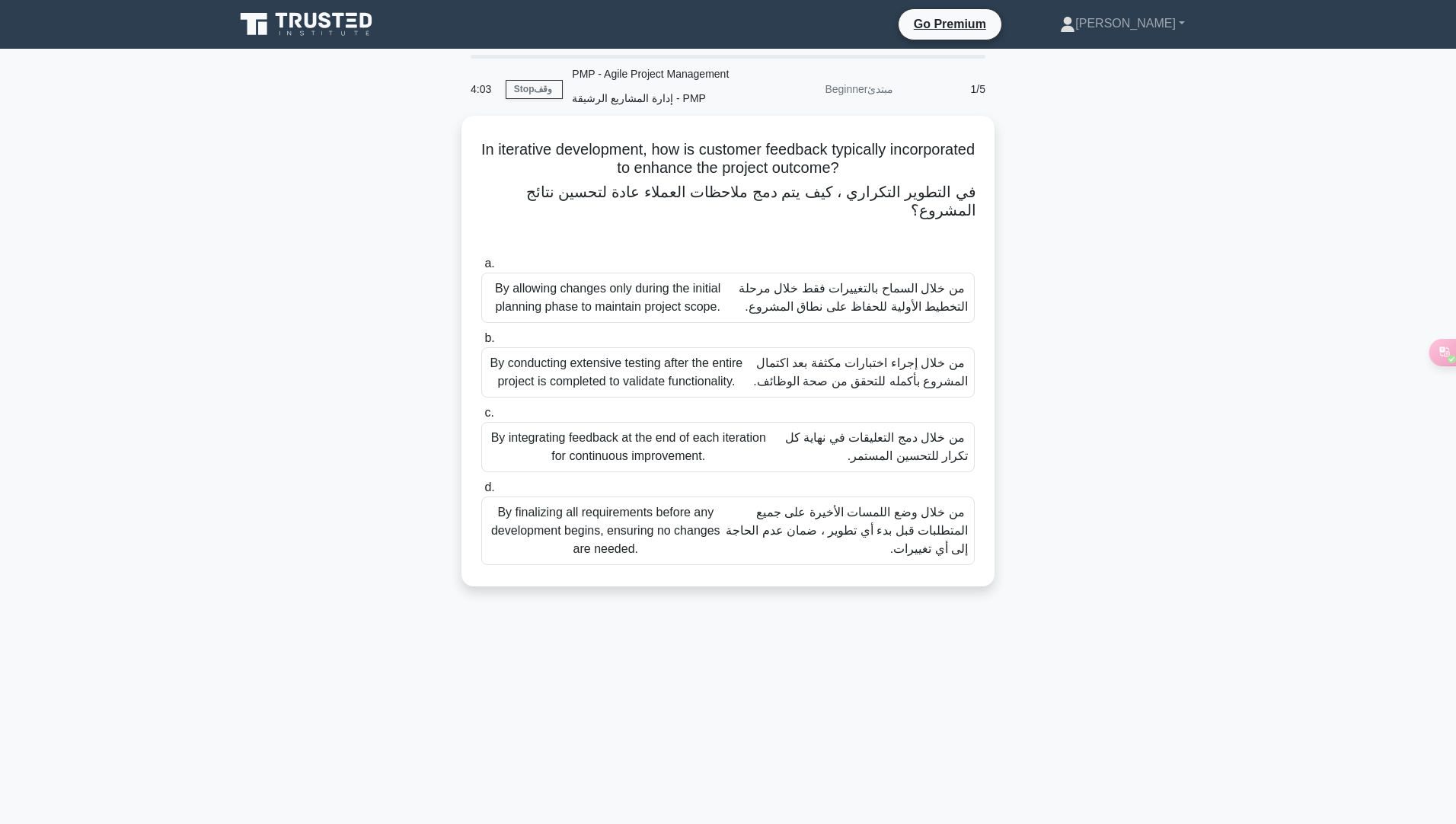
click at [860, 445] on font "من خلال دمج التعليقات في نهاية كل تكرار للتحسين المستمر." at bounding box center [876, 446] width 183 height 31
click at [481, 418] on input "c. By integrating feedback at the end of each iteration for continuous improvem…" at bounding box center [481, 413] width 0 height 10
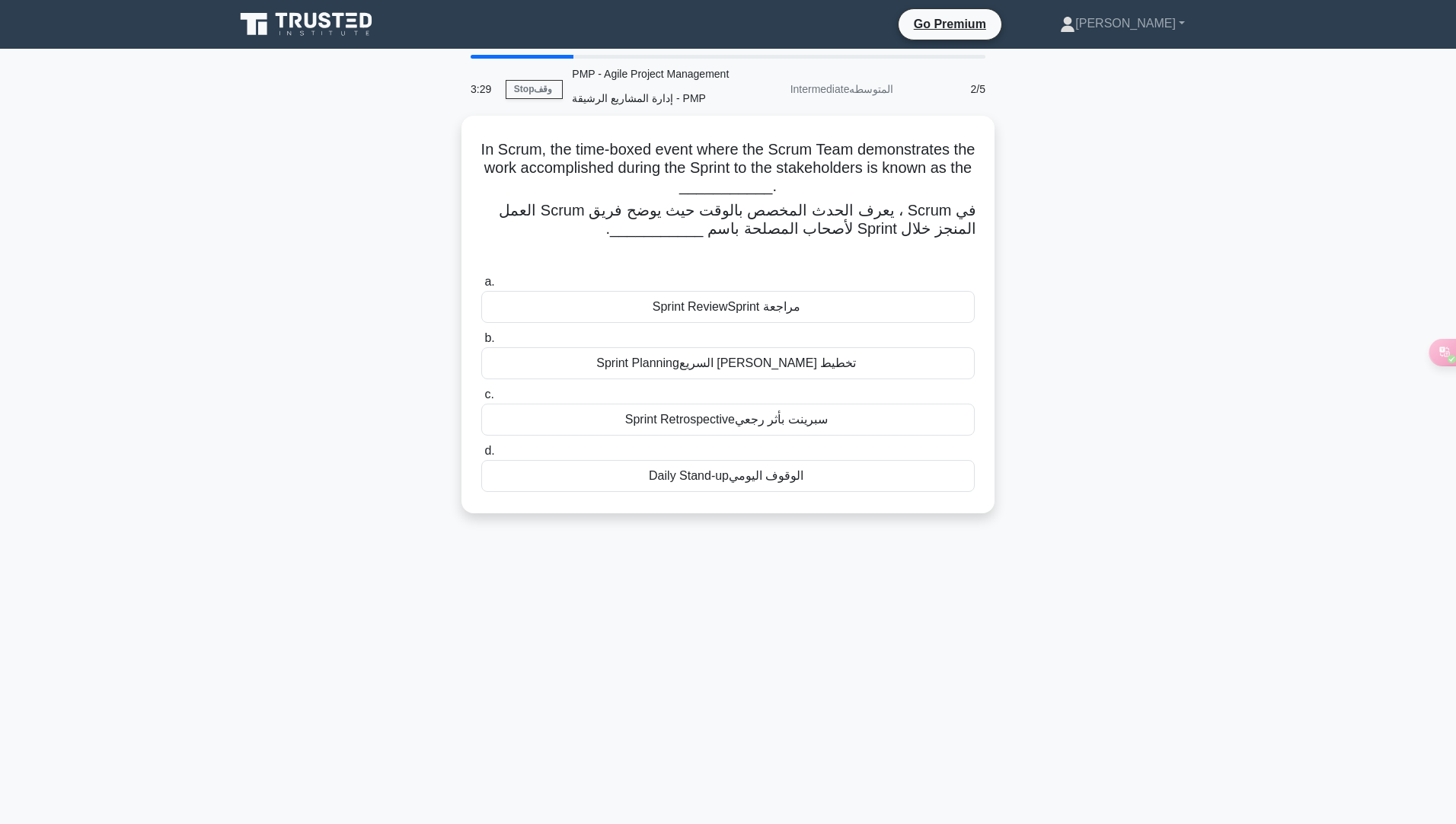
click at [695, 309] on div "Sprint Review مراجعة Sprint" at bounding box center [728, 306] width 493 height 32
click at [481, 287] on input "a. Sprint Review مراجعة Sprint" at bounding box center [481, 282] width 0 height 10
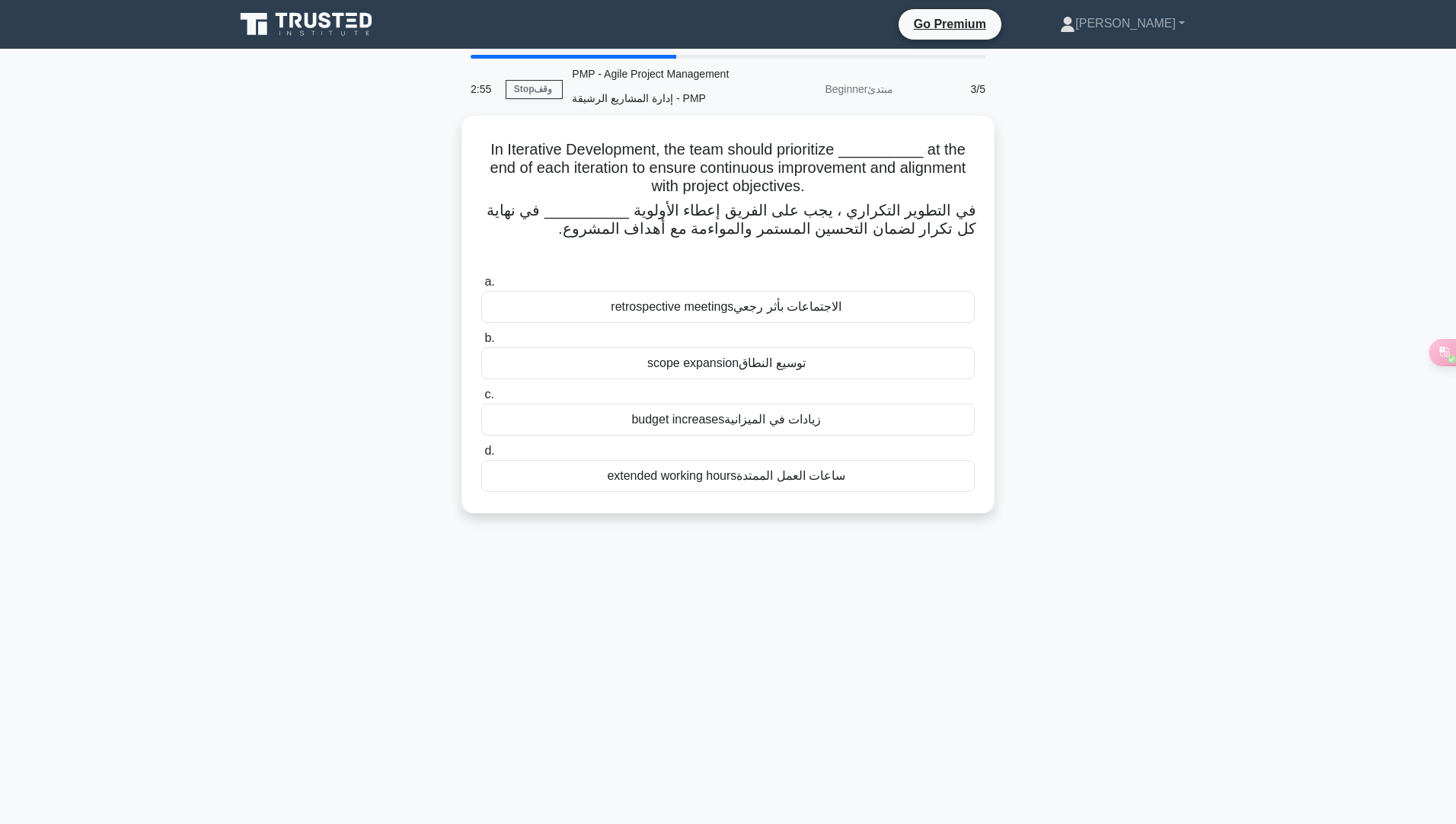
click at [653, 304] on div "retrospective meetings الاجتماعات بأثر رجعي" at bounding box center [728, 306] width 493 height 32
click at [481, 287] on input "a. retrospective meetings الاجتماعات بأثر رجعي" at bounding box center [481, 282] width 0 height 10
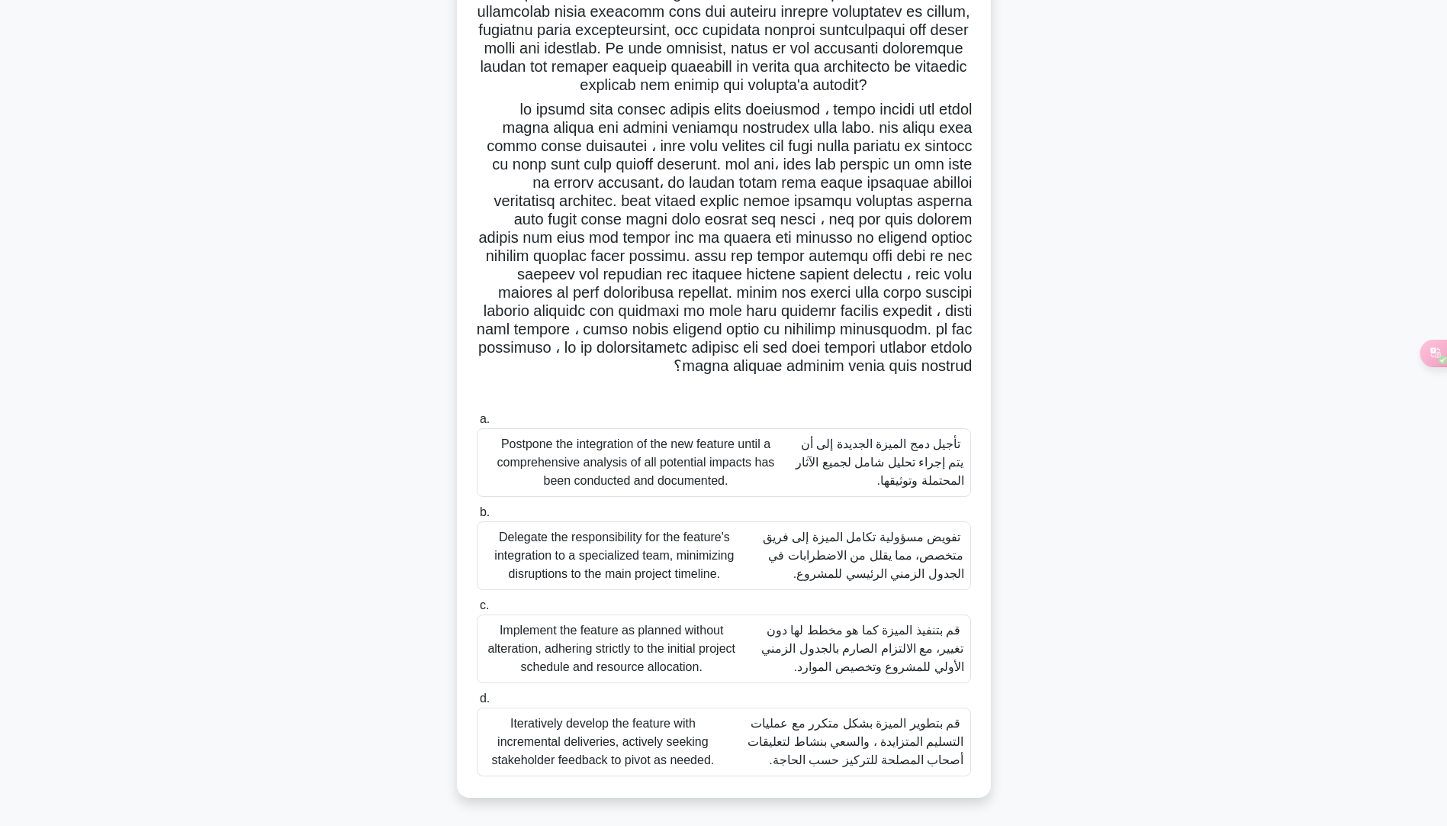
scroll to position [432, 0]
click at [855, 737] on font "قم بتطوير الميزة بشكل متكرر مع عمليات التسليم المتزايدة ، والسعي بنشاط لتعليقات…" at bounding box center [856, 741] width 216 height 50
click at [477, 704] on input "d. Iteratively develop the feature with incremental deliveries, actively seekin…" at bounding box center [477, 699] width 0 height 10
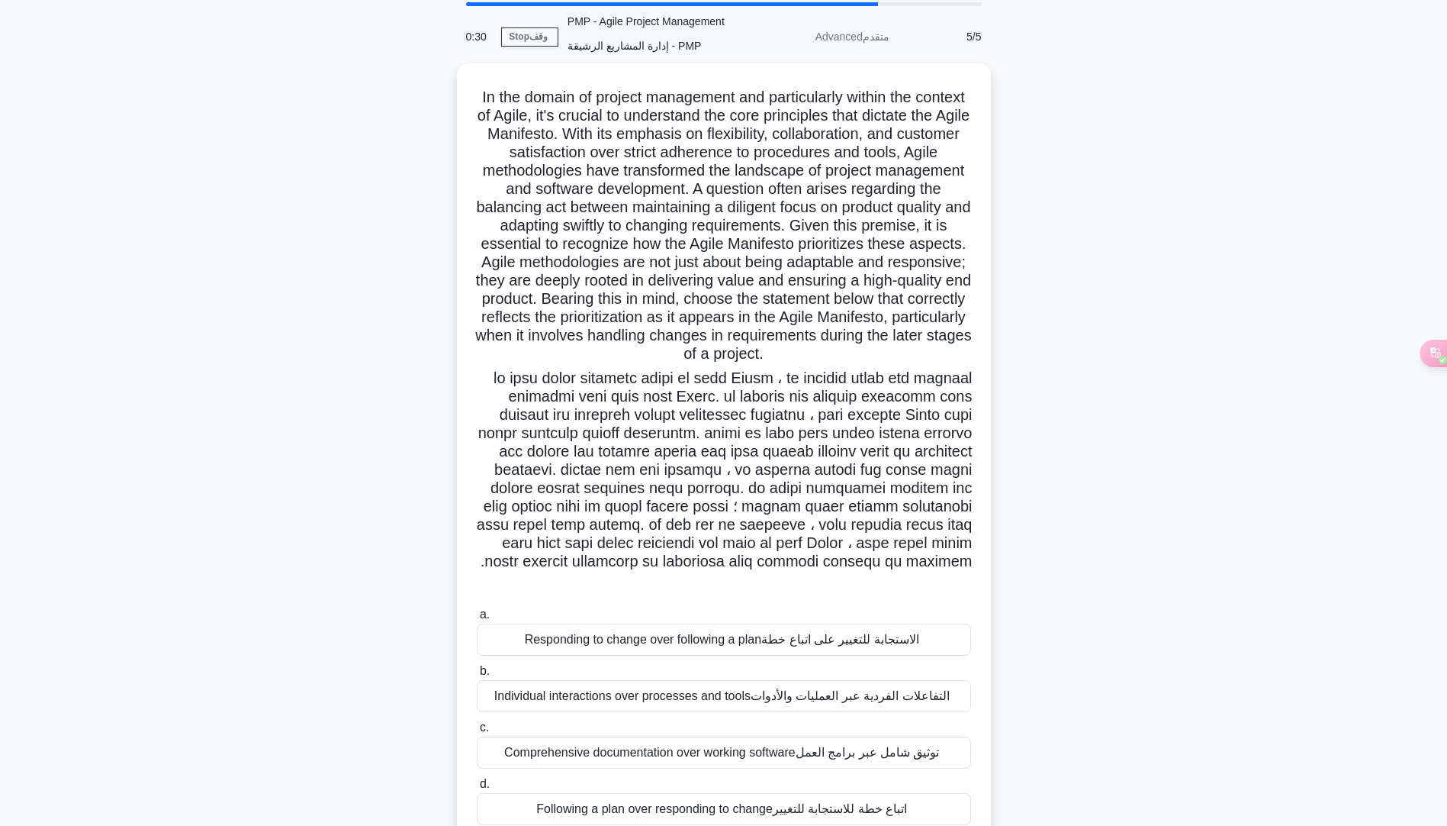
scroll to position [121, 0]
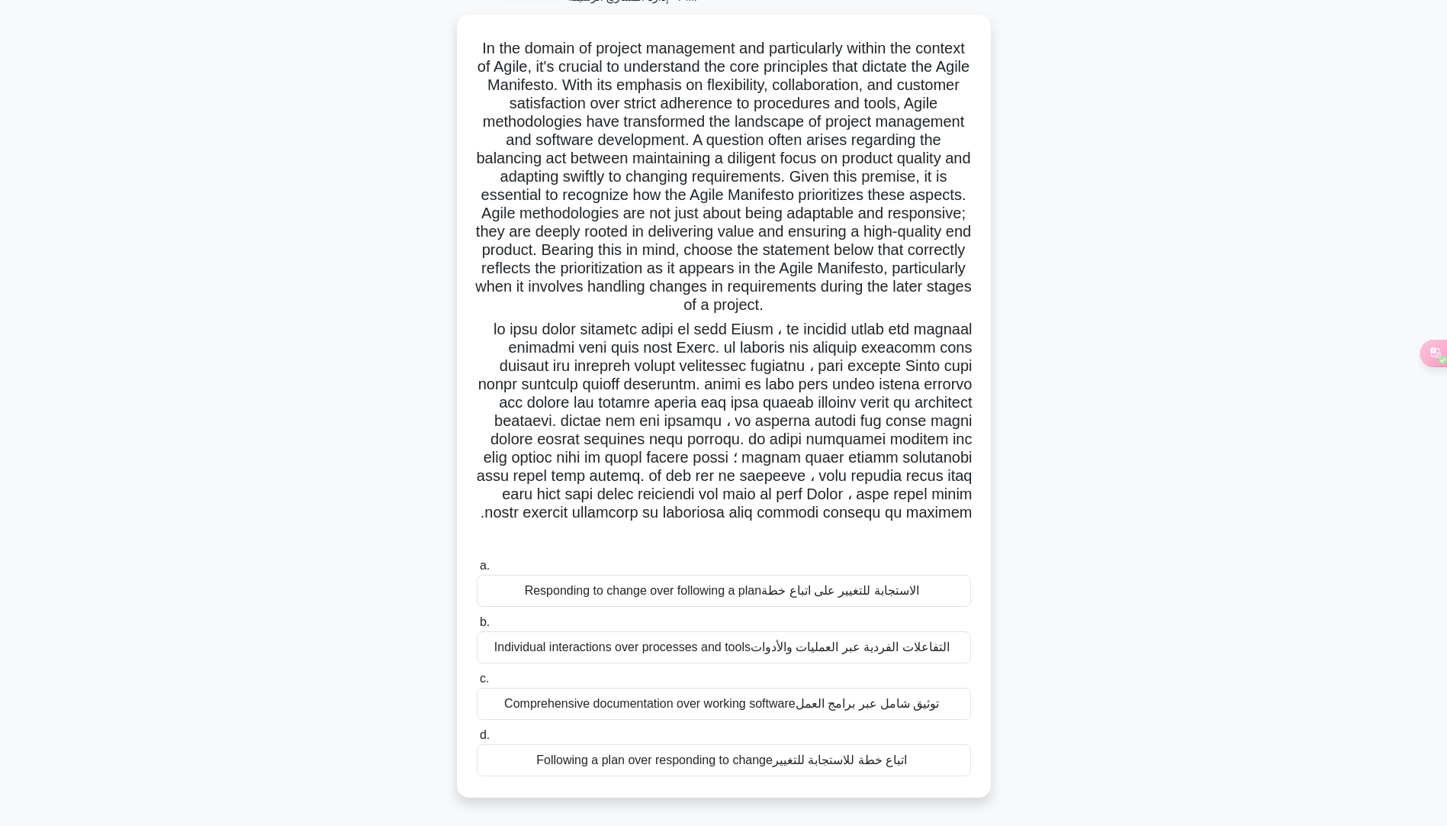
click at [617, 590] on div "Responding to change over following a plan الاستجابة للتغيير على اتباع خطة" at bounding box center [724, 591] width 494 height 32
click at [477, 571] on input "a. Responding to change over following a plan الاستجابة للتغيير على اتباع خطة" at bounding box center [477, 566] width 0 height 10
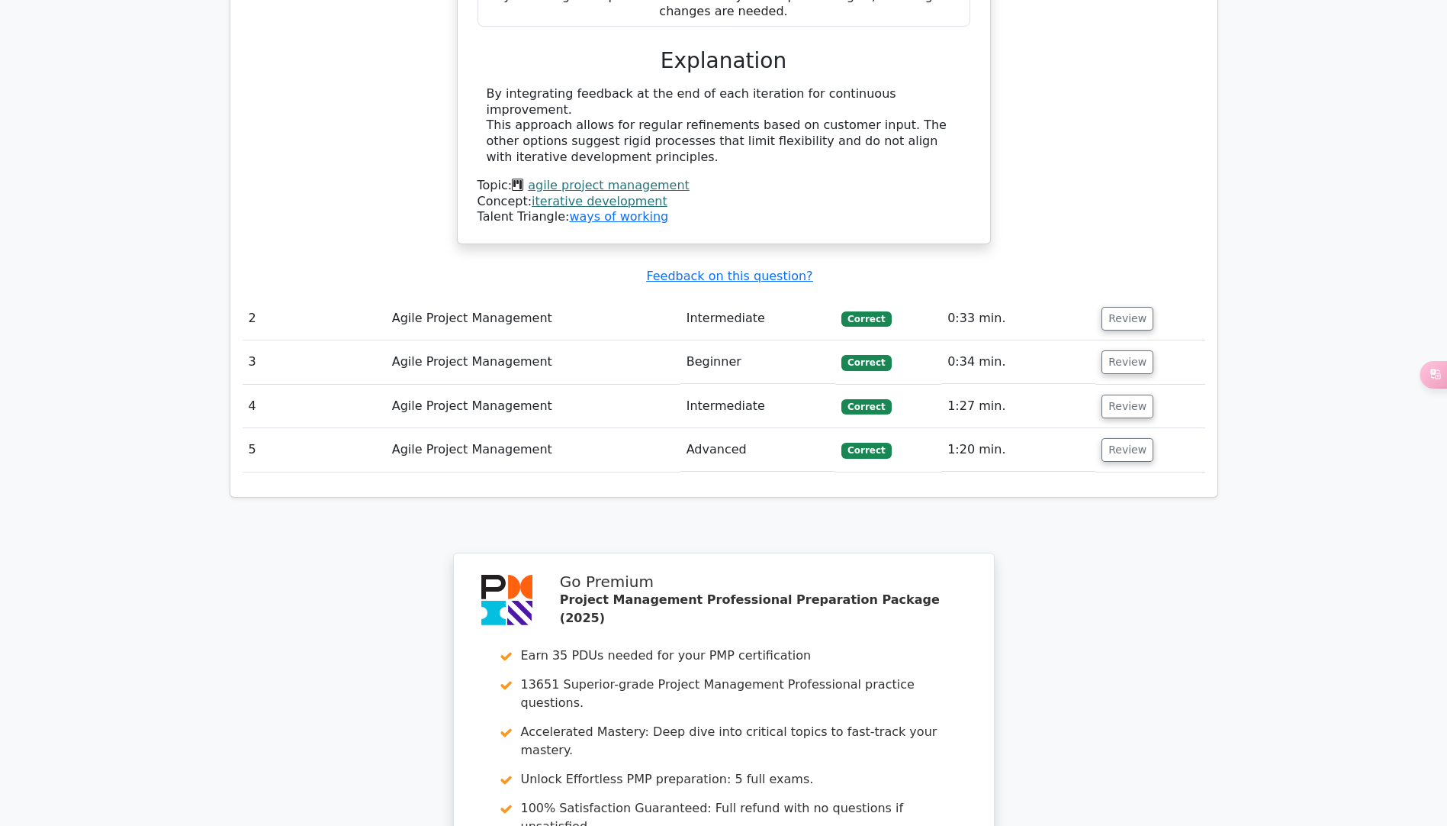
scroll to position [1896, 0]
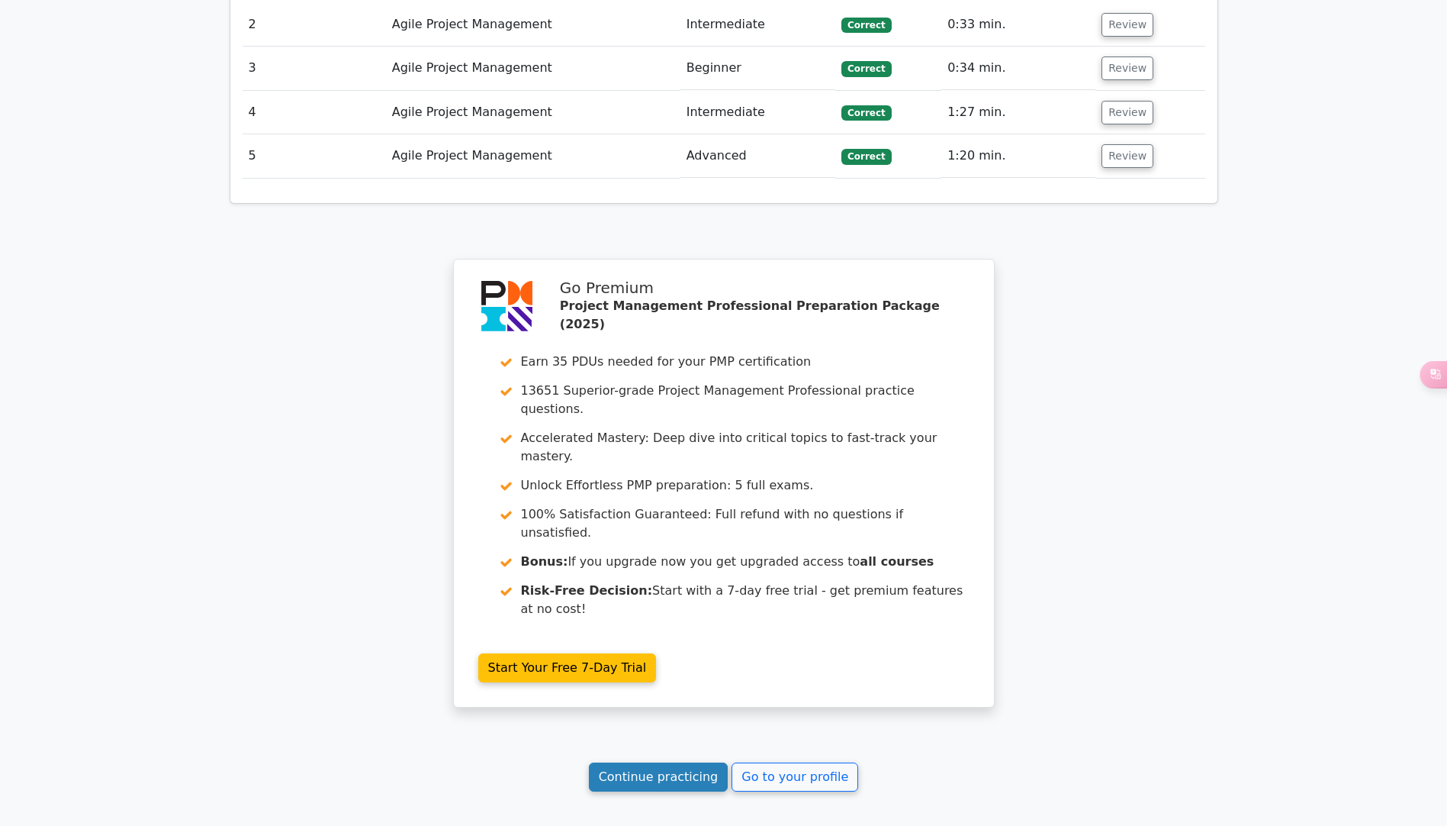
click at [636, 762] on link "Continue practicing" at bounding box center [659, 776] width 140 height 29
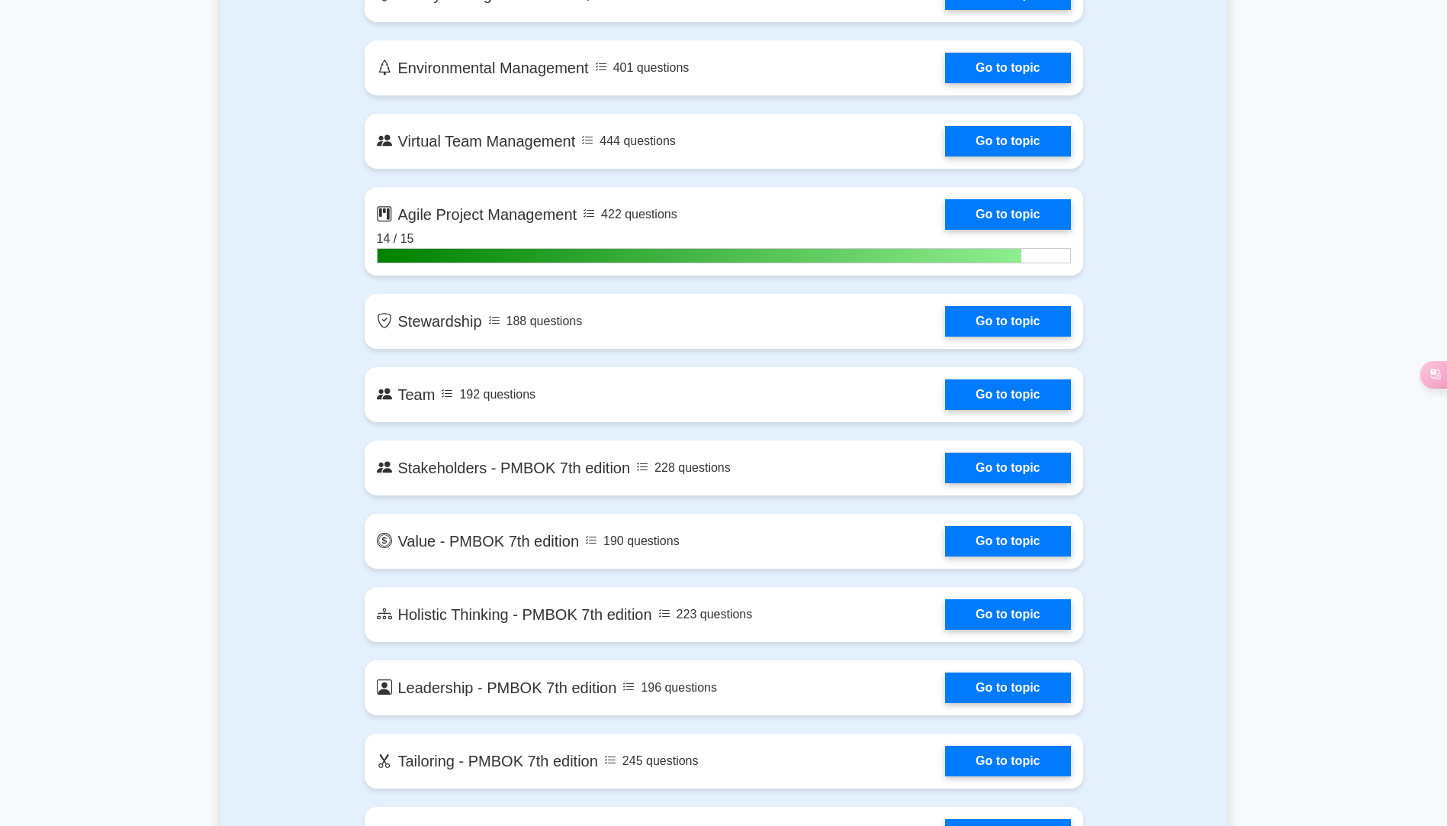
scroll to position [3052, 0]
